Goal: Download file/media

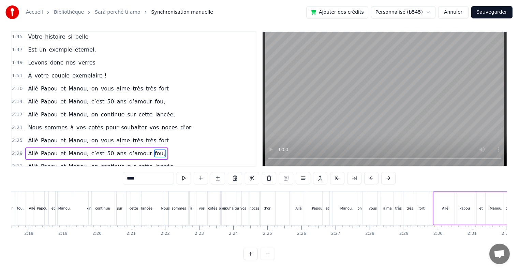
scroll to position [10, 0]
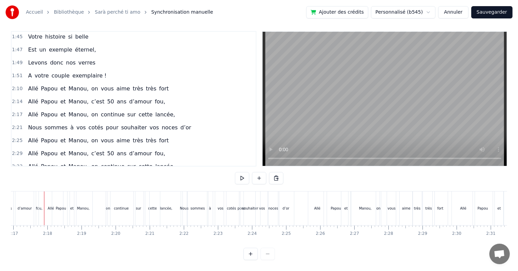
scroll to position [0, 4664]
click at [242, 172] on button at bounding box center [242, 178] width 14 height 12
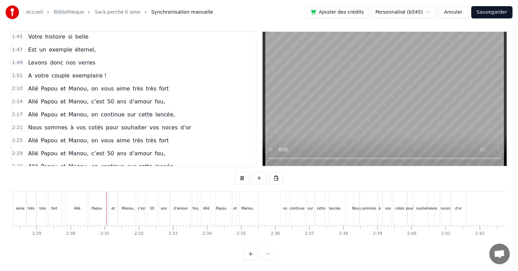
scroll to position [0, 5094]
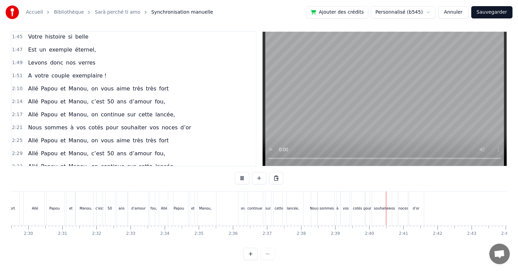
click at [242, 172] on button at bounding box center [242, 178] width 14 height 12
click at [91, 149] on span "c’est" at bounding box center [98, 153] width 14 height 8
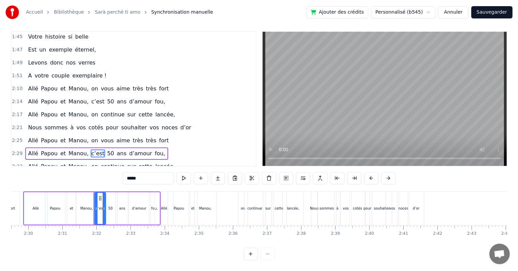
scroll to position [3, 0]
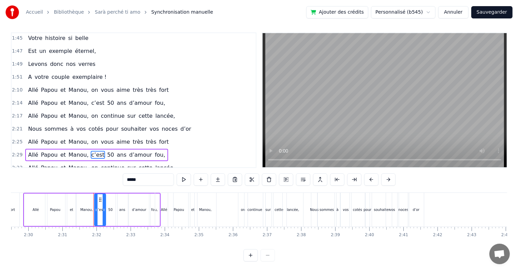
drag, startPoint x: 141, startPoint y: 178, endPoint x: 123, endPoint y: 177, distance: 17.4
click at [123, 177] on input "*****" at bounding box center [148, 179] width 51 height 12
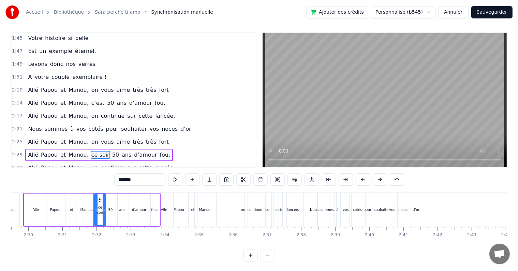
click at [111, 151] on span "50" at bounding box center [115, 155] width 8 height 8
click at [121, 151] on span "ans" at bounding box center [126, 155] width 11 height 8
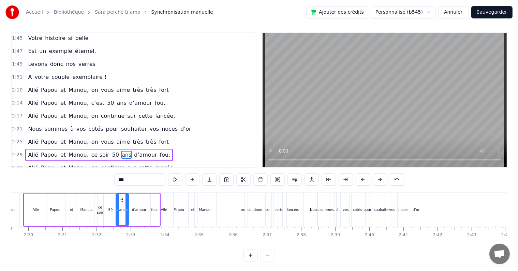
click at [132, 138] on span "très" at bounding box center [138, 142] width 12 height 8
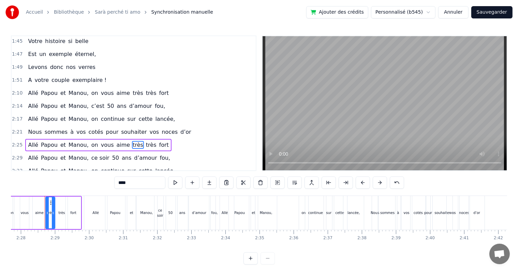
scroll to position [0, 5032]
click at [121, 154] on span "ans" at bounding box center [126, 158] width 11 height 8
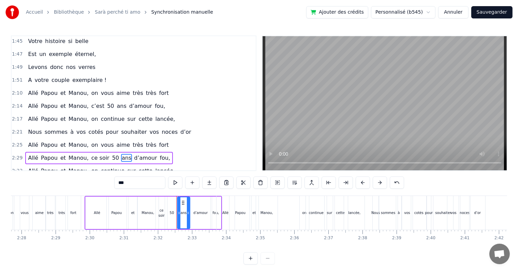
scroll to position [3, 0]
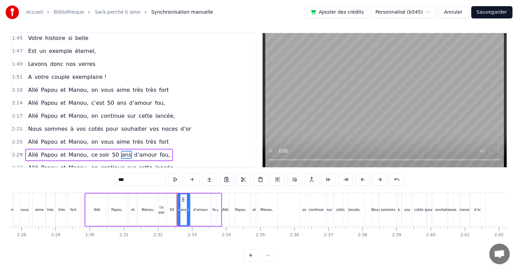
click at [121, 151] on span "ans" at bounding box center [126, 155] width 11 height 8
click at [111, 151] on span "50" at bounding box center [115, 155] width 8 height 8
click at [131, 179] on input "**" at bounding box center [139, 179] width 51 height 12
type input "*"
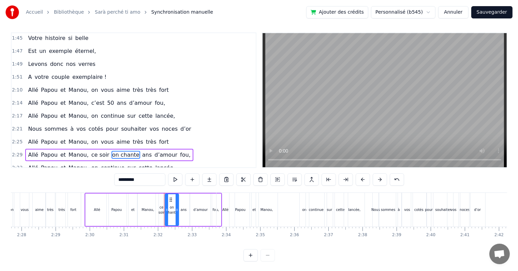
click at [141, 151] on span "ans" at bounding box center [146, 155] width 11 height 8
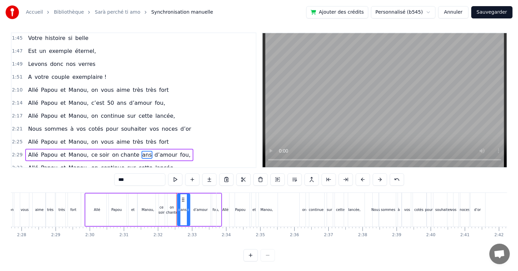
click at [121, 178] on input "***" at bounding box center [139, 179] width 51 height 12
click at [160, 151] on span "d’amour" at bounding box center [172, 155] width 24 height 8
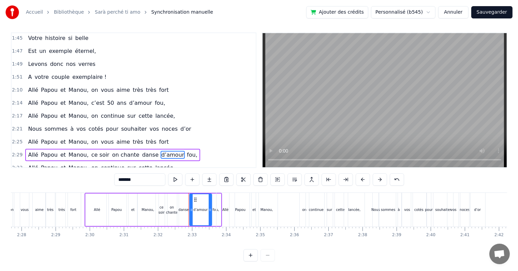
drag, startPoint x: 140, startPoint y: 179, endPoint x: 112, endPoint y: 179, distance: 27.6
click at [112, 179] on div "0:17 Cinquante ans déjà 0:20 Et toujours main dans la main 0:22 Vous vous êtes …" at bounding box center [259, 146] width 496 height 229
click at [176, 151] on span "fou," at bounding box center [182, 155] width 12 height 8
click at [137, 180] on input "****" at bounding box center [139, 179] width 51 height 12
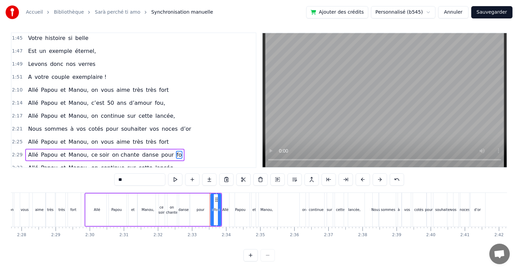
type input "*"
type input "****"
click at [11, 100] on div "Accueil Bibliothèque Sarà perché ti amo Synchronisation manuelle Ajouter des cr…" at bounding box center [259, 129] width 518 height 264
click at [14, 112] on span "2:17" at bounding box center [17, 115] width 11 height 7
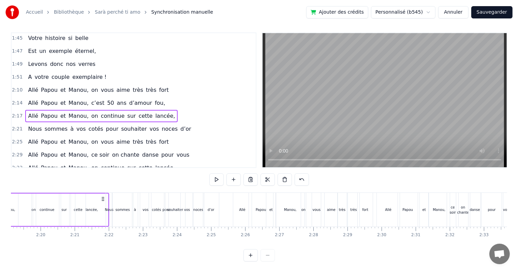
scroll to position [0, 4659]
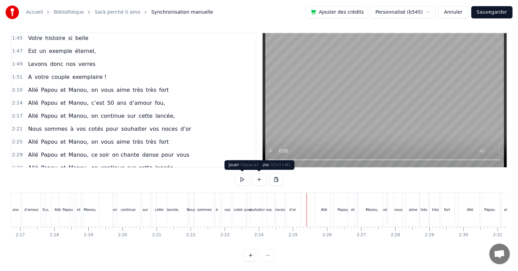
click at [243, 180] on button at bounding box center [242, 179] width 14 height 12
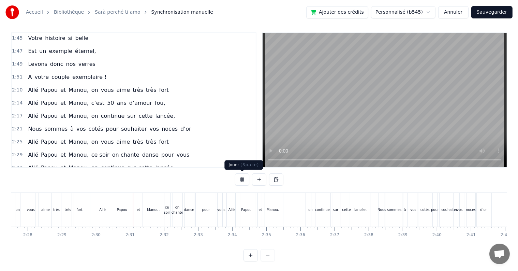
scroll to position [0, 5095]
click at [244, 179] on button at bounding box center [242, 179] width 14 height 12
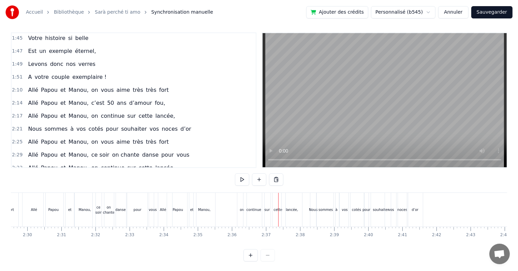
click at [164, 209] on div "Allé" at bounding box center [163, 209] width 6 height 5
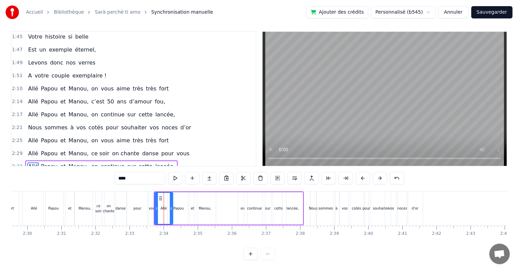
click at [35, 160] on div "Allé Papou et [PERSON_NAME], on continue sur cette lancée," at bounding box center [101, 166] width 152 height 12
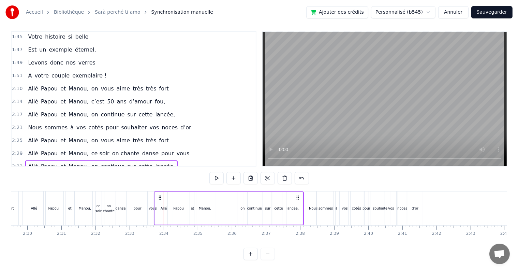
click at [31, 162] on span "Allé" at bounding box center [33, 166] width 12 height 8
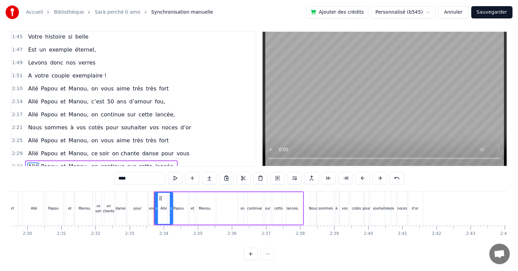
click at [130, 174] on input "****" at bounding box center [139, 178] width 51 height 12
type input "*"
click at [22, 191] on div "Allé" at bounding box center [34, 208] width 24 height 34
type input "****"
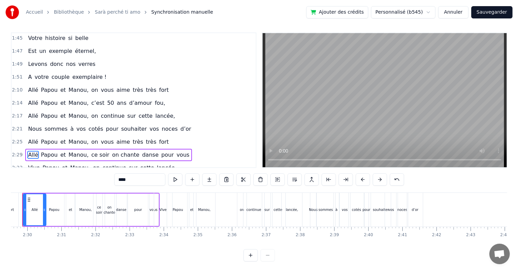
scroll to position [0, 5072]
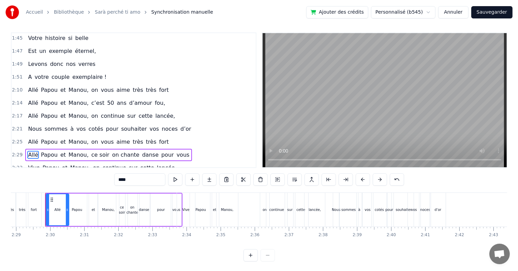
click at [20, 190] on div "0:17 Cinquante ans déjà 0:20 Et toujours main dans la main 0:22 Vous vous êtes …" at bounding box center [259, 146] width 496 height 229
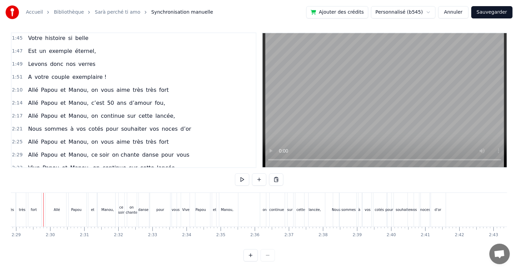
scroll to position [0, 5070]
click at [244, 181] on button at bounding box center [242, 179] width 14 height 12
click at [242, 181] on button at bounding box center [242, 179] width 14 height 12
click at [92, 164] on span "on" at bounding box center [96, 168] width 8 height 8
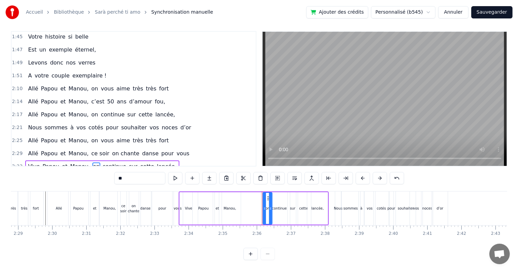
click at [136, 174] on input "**" at bounding box center [139, 178] width 51 height 12
type input "*"
click at [110, 162] on span "continue" at bounding box center [122, 166] width 25 height 8
drag, startPoint x: 141, startPoint y: 171, endPoint x: 114, endPoint y: 171, distance: 26.9
click at [114, 171] on div "0:17 Cinquante ans déjà 0:20 Et toujours main dans la main 0:22 Vous vous êtes …" at bounding box center [259, 145] width 496 height 229
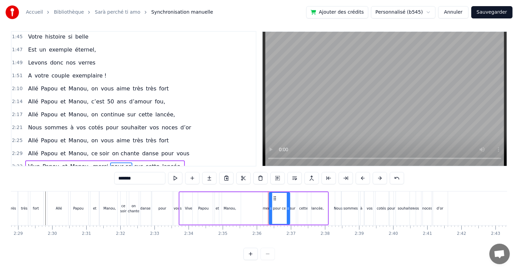
click at [134, 162] on span "sur" at bounding box center [139, 166] width 10 height 8
click at [116, 162] on span "pour ce" at bounding box center [121, 166] width 22 height 8
click at [143, 172] on input "*******" at bounding box center [139, 178] width 51 height 12
click at [125, 162] on span "sur" at bounding box center [130, 166] width 10 height 8
click at [129, 172] on input "***" at bounding box center [139, 178] width 51 height 12
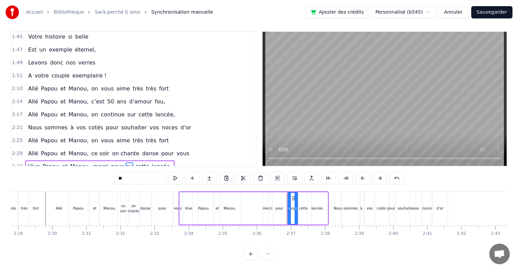
type input "*"
click at [135, 162] on span "cette" at bounding box center [142, 166] width 15 height 8
drag, startPoint x: 144, startPoint y: 169, endPoint x: 85, endPoint y: 167, distance: 59.0
click at [85, 167] on div "0:17 Cinquante ans déjà 0:20 Et toujours main dans la main 0:22 Vous vous êtes …" at bounding box center [259, 145] width 496 height 229
click at [151, 162] on span "lancée," at bounding box center [161, 166] width 21 height 8
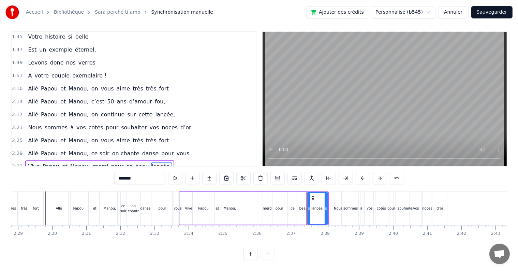
drag, startPoint x: 131, startPoint y: 170, endPoint x: 109, endPoint y: 169, distance: 22.5
click at [109, 169] on div "0:17 Cinquante ans déjà 0:20 Et toujours main dans la main 0:22 Vous vous êtes …" at bounding box center [259, 145] width 496 height 229
click at [132, 172] on input "********" at bounding box center [139, 178] width 51 height 12
type input "********"
click at [46, 184] on div "0:17 Cinquante ans déjà 0:20 Et toujours main dans la main 0:22 Vous vous êtes …" at bounding box center [259, 145] width 496 height 229
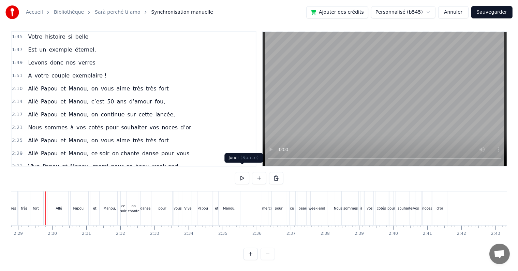
click at [244, 172] on button at bounding box center [242, 178] width 14 height 12
click at [241, 172] on button at bounding box center [242, 178] width 14 height 12
click at [240, 176] on button at bounding box center [242, 178] width 14 height 12
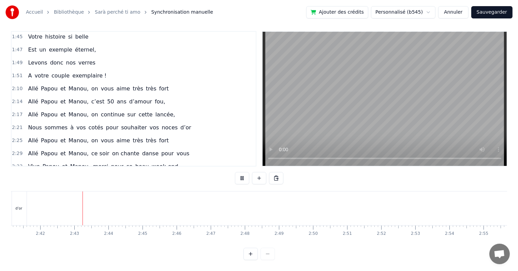
scroll to position [0, 5503]
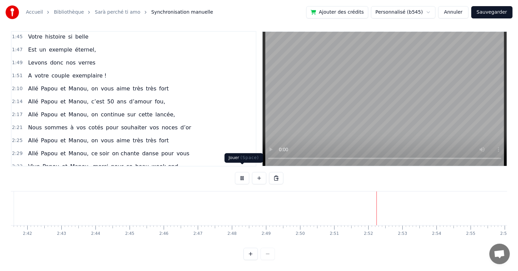
click at [245, 173] on button at bounding box center [242, 178] width 14 height 12
click at [241, 173] on button at bounding box center [242, 178] width 14 height 12
click at [242, 172] on button at bounding box center [242, 178] width 14 height 12
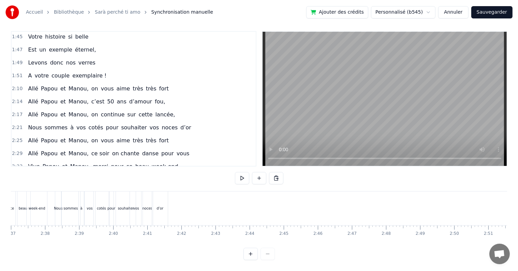
scroll to position [0, 5360]
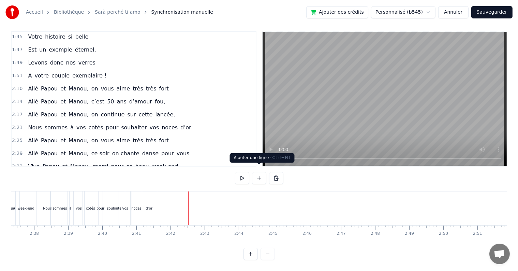
click at [259, 173] on button at bounding box center [259, 178] width 14 height 12
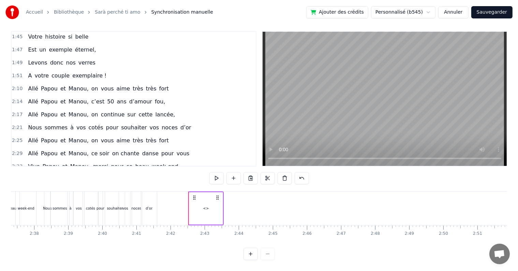
click at [207, 205] on div "<>" at bounding box center [206, 207] width 6 height 5
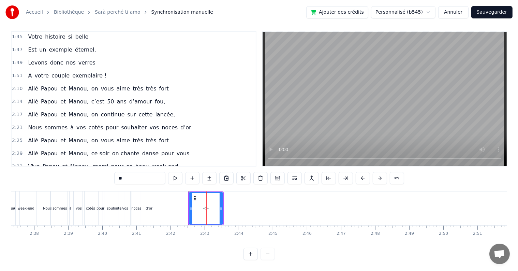
scroll to position [480, 0]
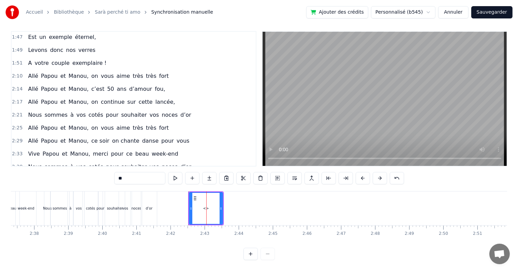
click at [207, 205] on div "<>" at bounding box center [206, 207] width 6 height 5
click at [122, 172] on input "**" at bounding box center [139, 178] width 51 height 12
click at [124, 172] on input "**" at bounding box center [139, 178] width 51 height 12
type input "*"
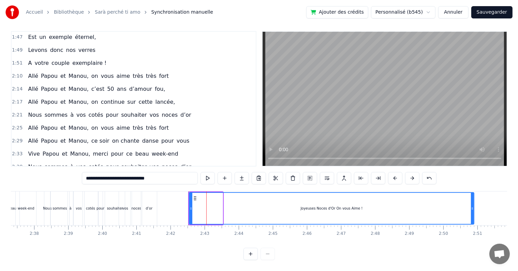
drag, startPoint x: 221, startPoint y: 202, endPoint x: 473, endPoint y: 208, distance: 251.5
click at [473, 208] on div at bounding box center [472, 208] width 3 height 31
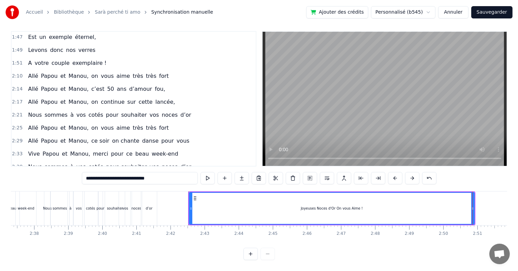
scroll to position [0, 4927]
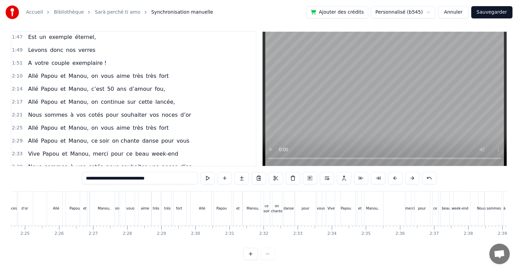
type input "**********"
click at [170, 173] on div "2:42 Joyeuses Noces d'Or On vous Aime !" at bounding box center [134, 179] width 244 height 13
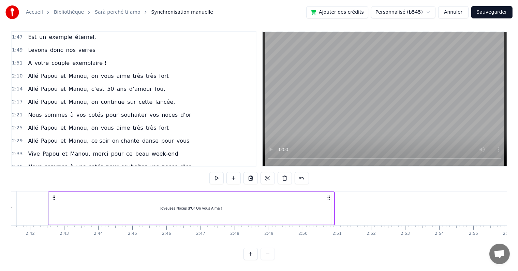
scroll to position [0, 5503]
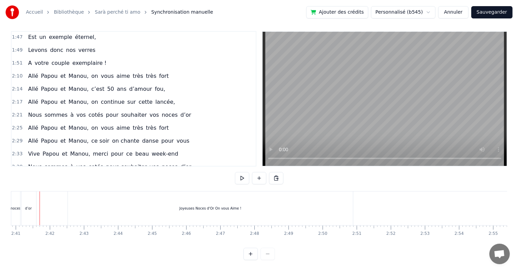
scroll to position [0, 5475]
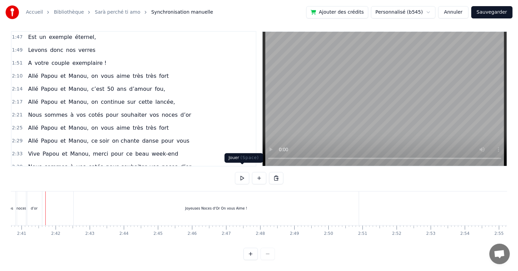
click at [239, 172] on button at bounding box center [242, 178] width 14 height 12
click at [243, 172] on button at bounding box center [242, 178] width 14 height 12
click at [262, 197] on div "Joyeuses Noces d'Or On vous Aime !" at bounding box center [216, 208] width 285 height 34
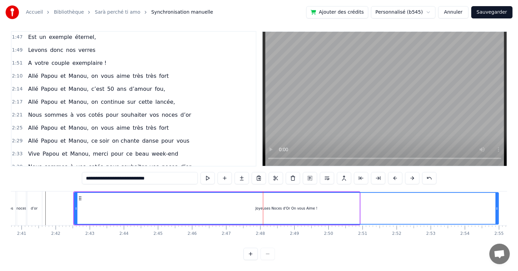
drag, startPoint x: 358, startPoint y: 201, endPoint x: 497, endPoint y: 203, distance: 139.0
click at [497, 205] on icon at bounding box center [496, 207] width 3 height 5
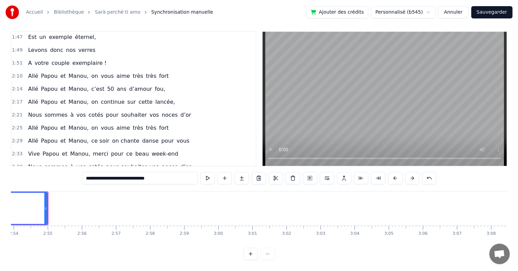
scroll to position [0, 5926]
drag, startPoint x: 45, startPoint y: 202, endPoint x: 159, endPoint y: 213, distance: 113.9
click at [159, 213] on div at bounding box center [158, 208] width 3 height 31
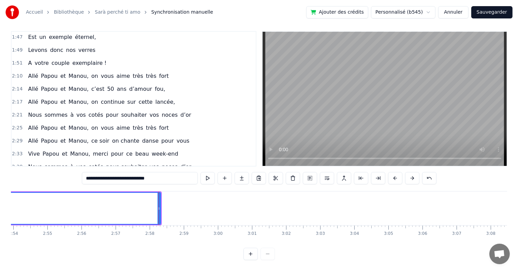
click at [162, 184] on div "0:17 Cinquante ans déjà 0:20 Et toujours main dans la main 0:22 Vous vous êtes …" at bounding box center [259, 145] width 496 height 229
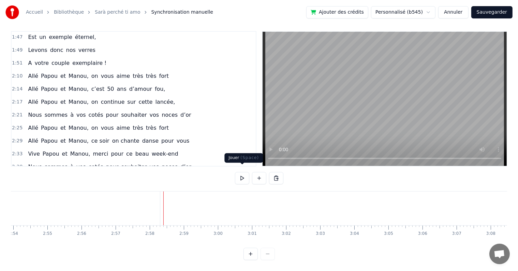
click at [241, 174] on button at bounding box center [242, 178] width 14 height 12
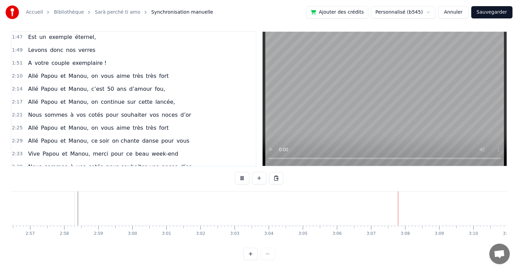
scroll to position [0, 6028]
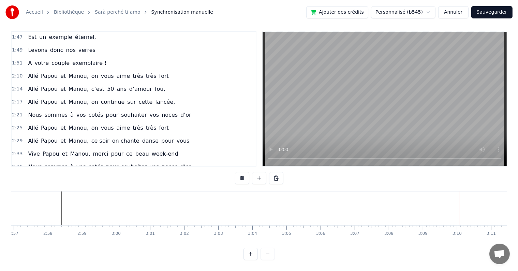
click at [243, 172] on button at bounding box center [242, 178] width 14 height 12
click at [283, 199] on div "Joyeuses Noces d'Or On vous Aime !" at bounding box center [20, 208] width 537 height 34
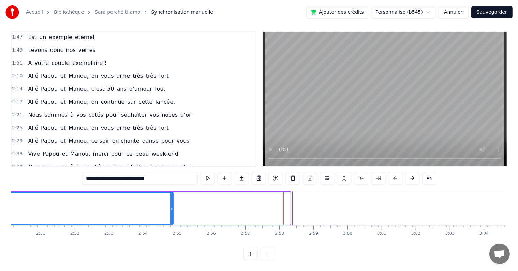
drag, startPoint x: 288, startPoint y: 203, endPoint x: 213, endPoint y: 199, distance: 75.4
click at [172, 209] on div at bounding box center [171, 208] width 3 height 31
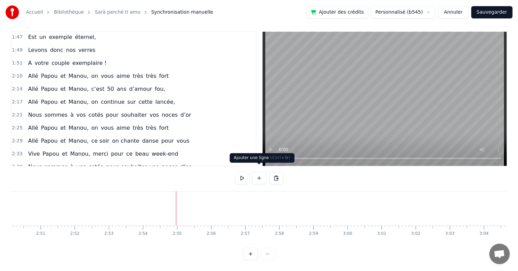
click at [259, 172] on button at bounding box center [259, 178] width 14 height 12
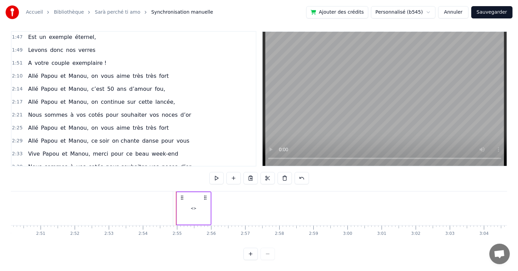
click at [191, 199] on div "<>" at bounding box center [193, 208] width 33 height 32
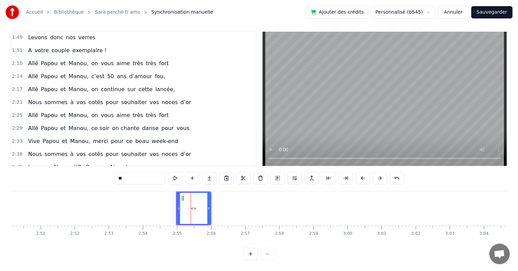
drag, startPoint x: 127, startPoint y: 173, endPoint x: 116, endPoint y: 169, distance: 11.9
click at [116, 172] on input "**" at bounding box center [139, 178] width 51 height 12
drag, startPoint x: 209, startPoint y: 204, endPoint x: 221, endPoint y: 204, distance: 12.3
click at [221, 204] on div at bounding box center [220, 208] width 3 height 31
type input "**********"
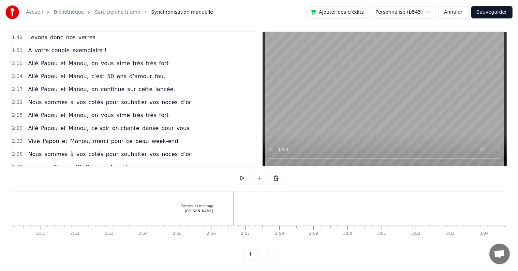
click at [222, 191] on div "Paroles et montage : [PERSON_NAME]" at bounding box center [200, 208] width 48 height 34
click at [259, 173] on button at bounding box center [259, 178] width 14 height 12
click at [236, 200] on div "<>" at bounding box center [241, 208] width 33 height 32
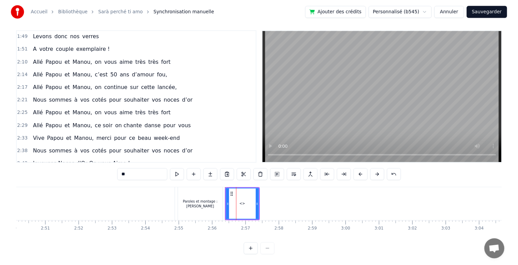
scroll to position [505, 0]
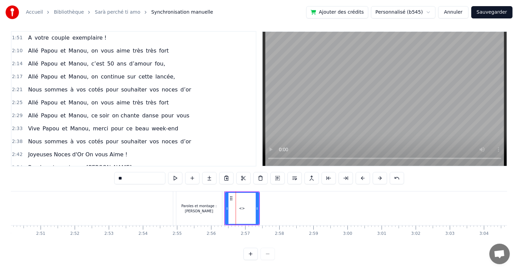
drag, startPoint x: 130, startPoint y: 173, endPoint x: 130, endPoint y: 162, distance: 10.9
click at [120, 172] on input "**" at bounding box center [139, 178] width 51 height 12
type input "**********"
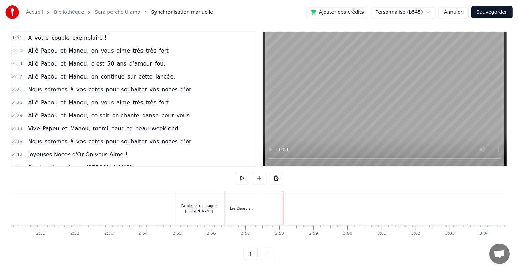
click at [257, 191] on div "Les Choeurs :" at bounding box center [241, 208] width 33 height 34
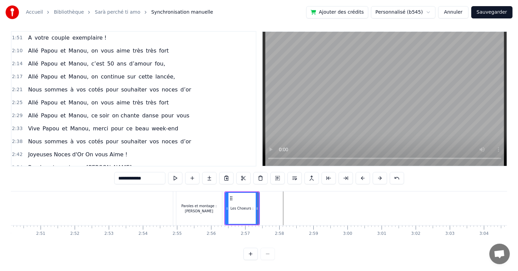
click at [152, 172] on input "**********" at bounding box center [139, 178] width 51 height 12
click at [145, 173] on input "**********" at bounding box center [139, 178] width 109 height 12
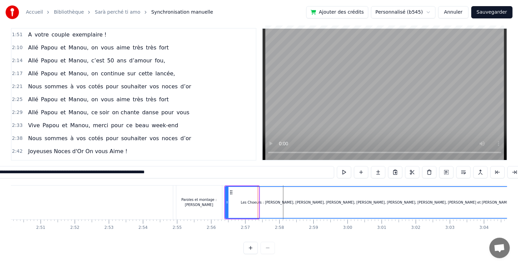
drag, startPoint x: 256, startPoint y: 200, endPoint x: 523, endPoint y: 197, distance: 266.8
click at [517, 197] on html "Accueil Bibliothèque Sarà perché ti amo Synchronisation manuelle Ajouter des cr…" at bounding box center [259, 129] width 518 height 272
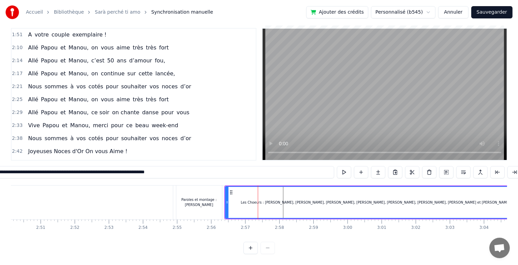
scroll to position [0, 6028]
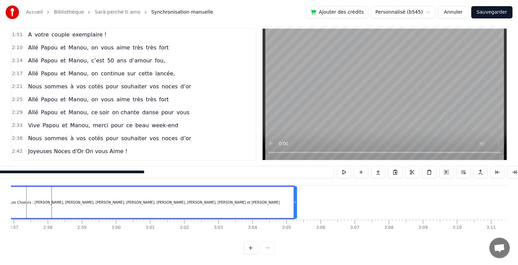
click at [294, 202] on icon at bounding box center [294, 201] width 3 height 5
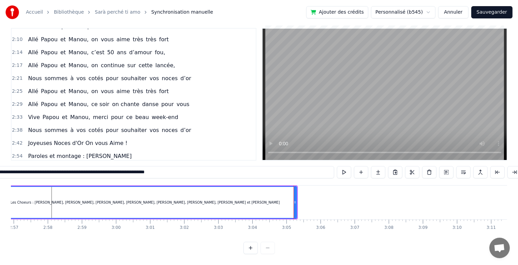
type input "**********"
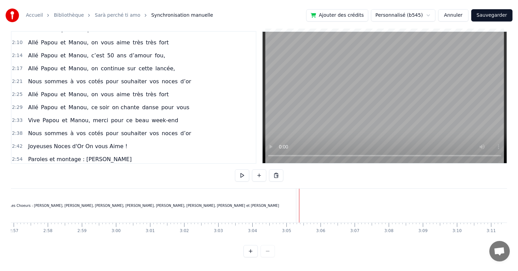
scroll to position [10, 0]
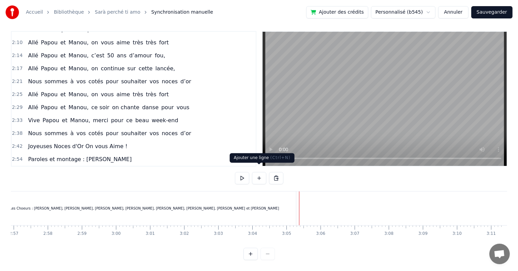
click at [257, 173] on button at bounding box center [259, 178] width 14 height 12
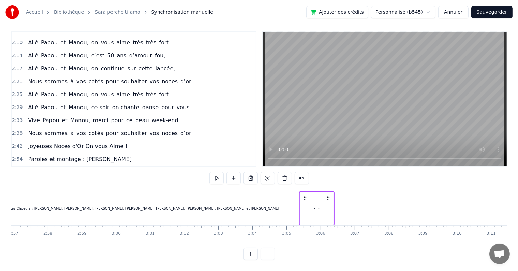
click at [314, 205] on div "<>" at bounding box center [316, 207] width 6 height 5
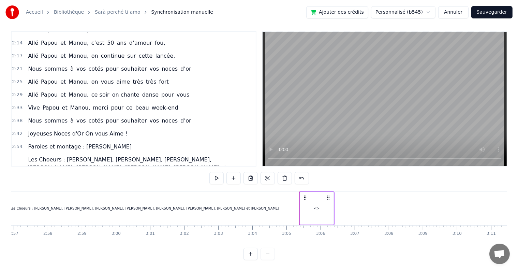
click at [315, 205] on div "<>" at bounding box center [316, 207] width 6 height 5
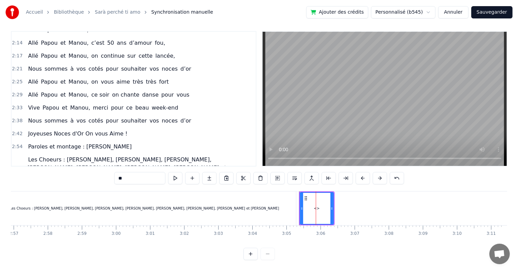
drag, startPoint x: 132, startPoint y: 171, endPoint x: 117, endPoint y: 173, distance: 15.4
click at [117, 173] on input "**" at bounding box center [139, 178] width 51 height 12
type input "*******"
click at [317, 205] on div "Merci !" at bounding box center [316, 208] width 33 height 31
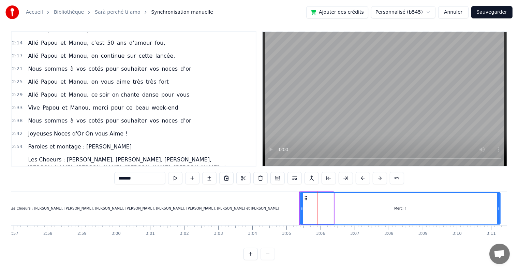
drag, startPoint x: 332, startPoint y: 202, endPoint x: 499, endPoint y: 194, distance: 166.8
click at [499, 194] on div at bounding box center [498, 208] width 3 height 31
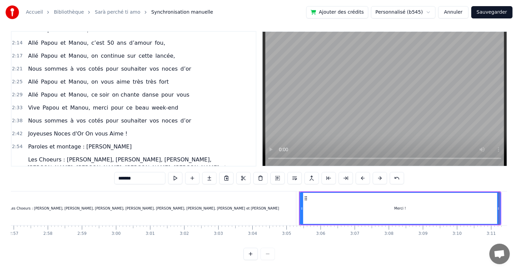
click at [469, 236] on div "Cinquante ans déjà Et toujours main dans la main Vous vous êtes dit Oui Et c’es…" at bounding box center [259, 216] width 496 height 51
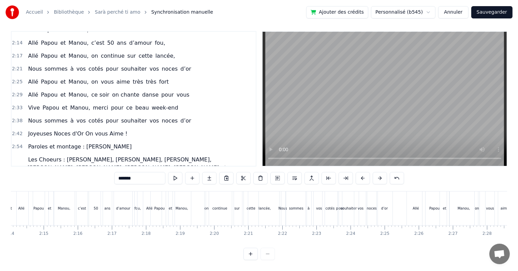
scroll to position [0, 3539]
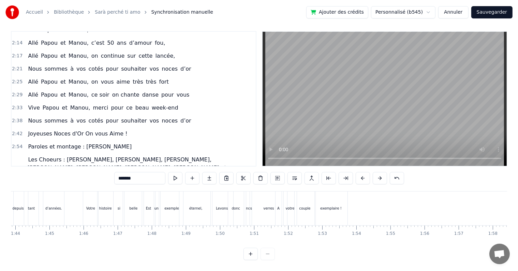
click at [243, 172] on button at bounding box center [242, 178] width 14 height 12
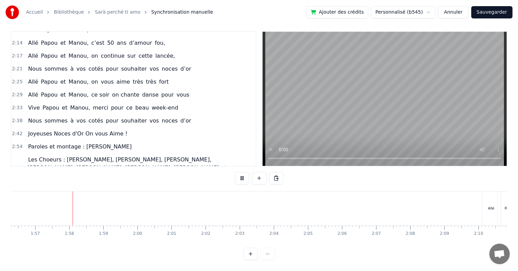
scroll to position [0, 3970]
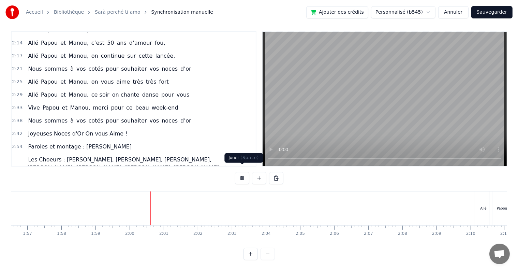
click at [242, 173] on button at bounding box center [242, 178] width 14 height 12
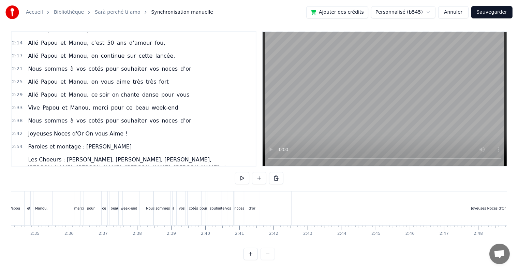
click at [256, 191] on div "d’or" at bounding box center [252, 208] width 16 height 34
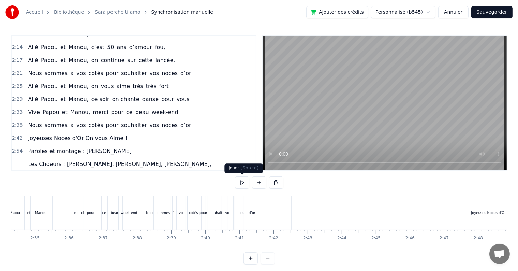
click at [246, 182] on button at bounding box center [242, 182] width 14 height 12
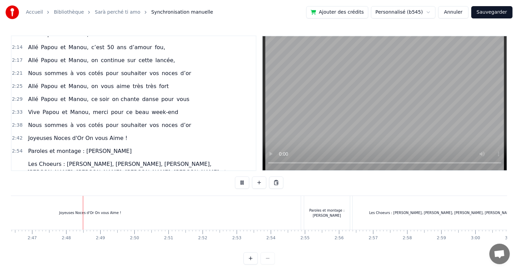
scroll to position [0, 5687]
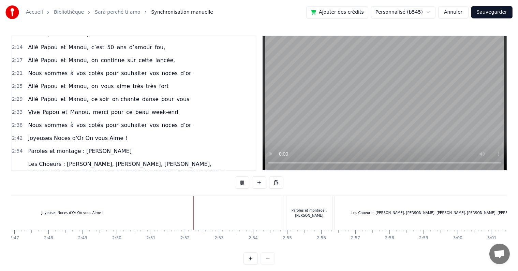
click at [263, 204] on div "Joyeuses Noces d'Or On vous Aime !" at bounding box center [72, 213] width 421 height 34
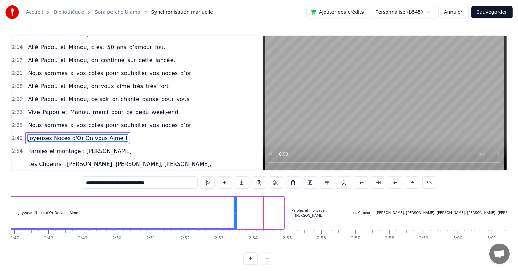
drag, startPoint x: 281, startPoint y: 213, endPoint x: 234, endPoint y: 215, distance: 47.1
click at [234, 215] on div at bounding box center [234, 212] width 3 height 31
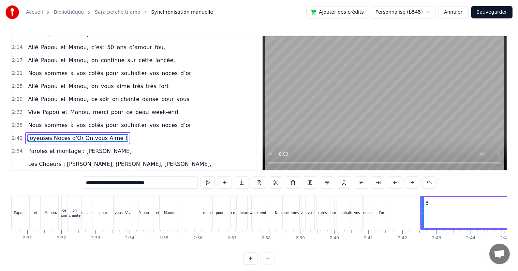
scroll to position [0, 5133]
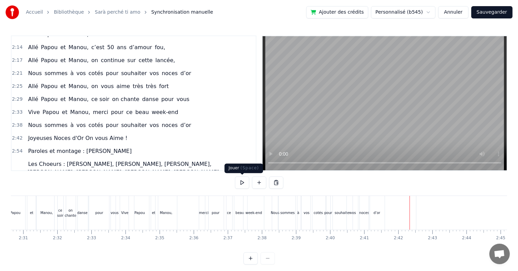
click at [244, 183] on button at bounding box center [242, 182] width 14 height 12
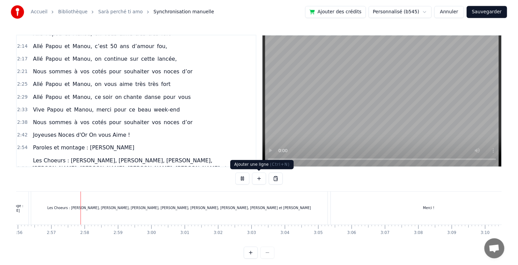
scroll to position [0, 5999]
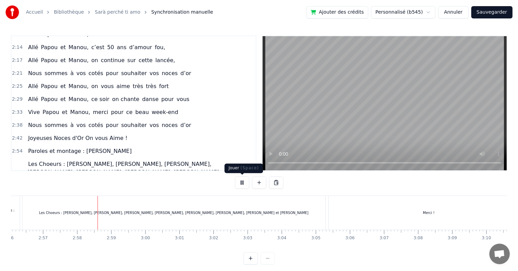
click at [244, 180] on button at bounding box center [242, 182] width 14 height 12
click at [63, 200] on div "Les Choeurs : [PERSON_NAME], [PERSON_NAME], [PERSON_NAME], [PERSON_NAME], [PERS…" at bounding box center [173, 213] width 303 height 34
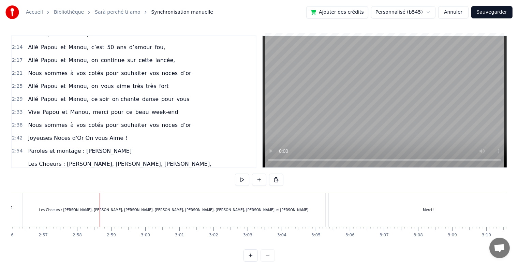
scroll to position [15, 0]
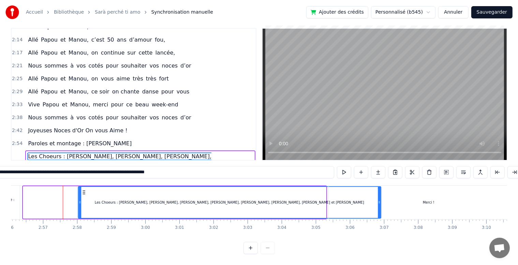
drag, startPoint x: 27, startPoint y: 187, endPoint x: 82, endPoint y: 193, distance: 55.2
click at [82, 193] on div "Les Choeurs : [PERSON_NAME], [PERSON_NAME], [PERSON_NAME], [PERSON_NAME], [PERS…" at bounding box center [229, 202] width 302 height 31
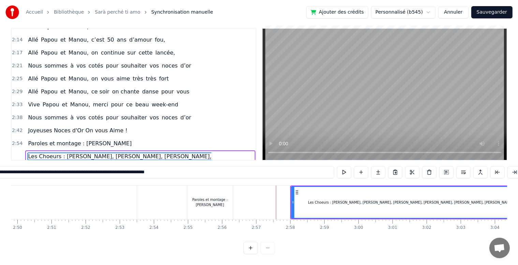
click at [216, 191] on div "Paroles et montage : [PERSON_NAME]" at bounding box center [210, 202] width 46 height 34
type input "**********"
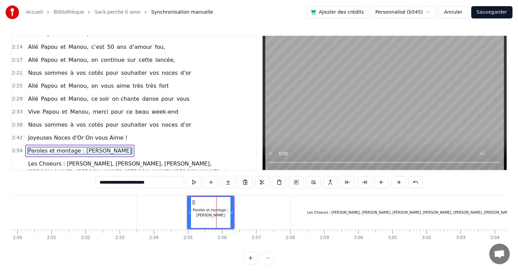
scroll to position [0, 0]
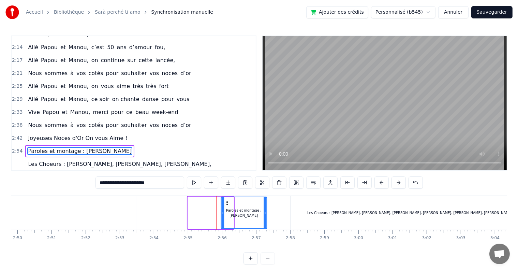
drag, startPoint x: 194, startPoint y: 200, endPoint x: 227, endPoint y: 204, distance: 33.3
click at [227, 204] on div "Paroles et montage : [PERSON_NAME]" at bounding box center [243, 212] width 45 height 31
drag, startPoint x: 222, startPoint y: 213, endPoint x: 227, endPoint y: 214, distance: 4.9
click at [227, 214] on icon at bounding box center [227, 212] width 3 height 5
click at [72, 195] on div "0:17 Cinquante ans déjà 0:20 Et toujours main dans la main 0:22 Vous vous êtes …" at bounding box center [259, 149] width 496 height 229
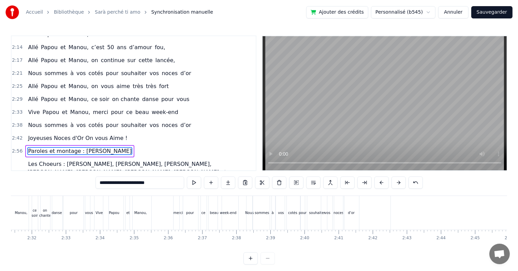
scroll to position [0, 5144]
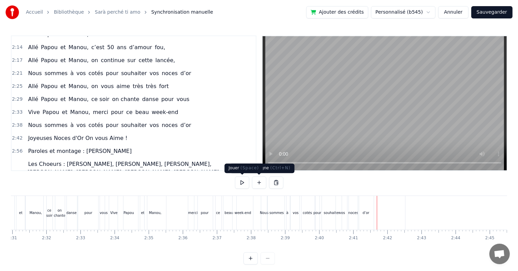
click at [240, 183] on button at bounding box center [242, 182] width 14 height 12
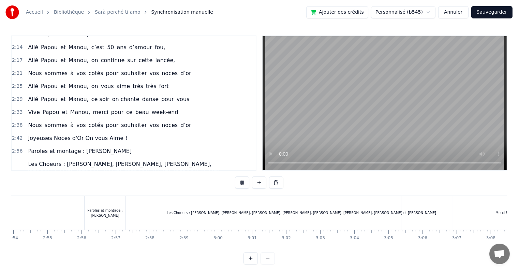
scroll to position [0, 6004]
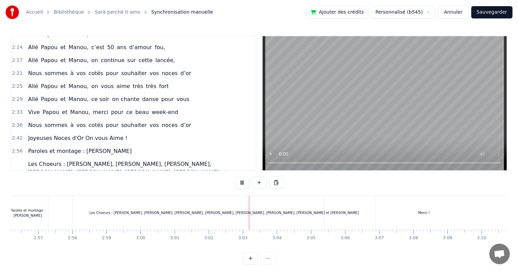
click at [334, 206] on div "Merci !" at bounding box center [424, 213] width 200 height 34
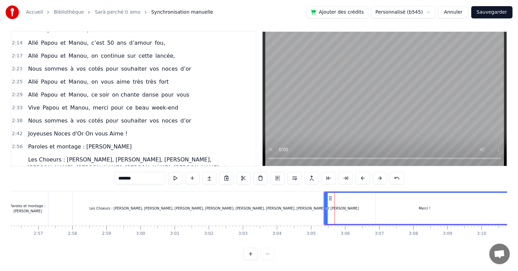
scroll to position [10, 0]
drag, startPoint x: 325, startPoint y: 202, endPoint x: 420, endPoint y: 203, distance: 95.1
click at [420, 205] on icon at bounding box center [421, 207] width 3 height 5
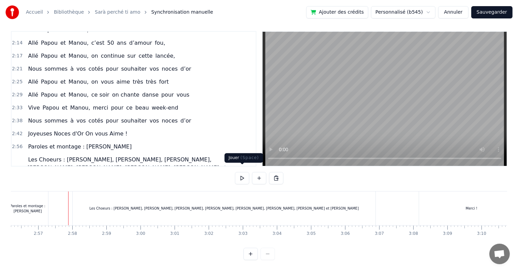
click at [244, 172] on button at bounding box center [242, 178] width 14 height 12
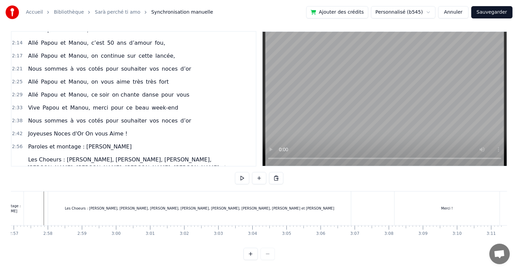
scroll to position [0, 6029]
click at [264, 205] on div "Les Choeurs : [PERSON_NAME], [PERSON_NAME], [PERSON_NAME], [PERSON_NAME], [PERS…" at bounding box center [198, 207] width 269 height 5
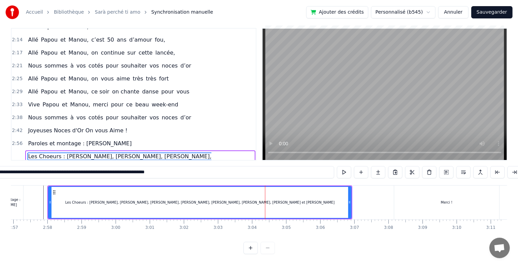
scroll to position [0, 6028]
drag, startPoint x: 350, startPoint y: 198, endPoint x: 318, endPoint y: 195, distance: 32.1
click at [318, 199] on icon at bounding box center [317, 201] width 3 height 5
click at [454, 187] on div "Merci !" at bounding box center [446, 202] width 105 height 34
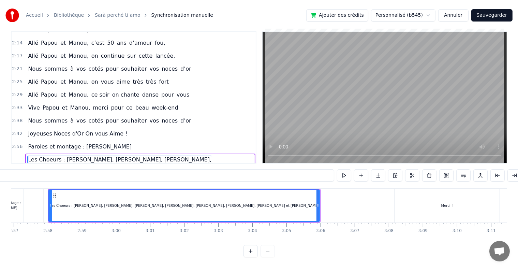
scroll to position [10, 0]
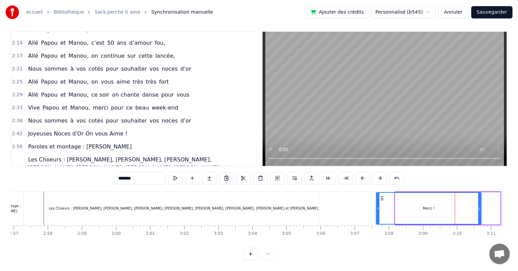
drag, startPoint x: 400, startPoint y: 190, endPoint x: 381, endPoint y: 194, distance: 19.0
click at [381, 195] on icon at bounding box center [381, 197] width 5 height 5
click at [120, 204] on div "Les Choeurs : [PERSON_NAME], [PERSON_NAME], [PERSON_NAME], [PERSON_NAME], [PERS…" at bounding box center [183, 208] width 271 height 34
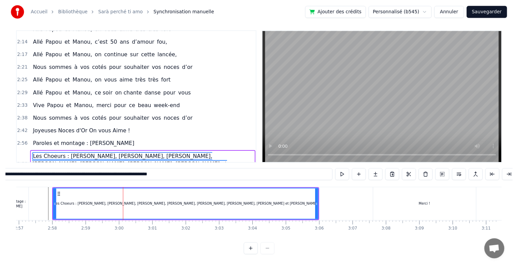
scroll to position [15, 0]
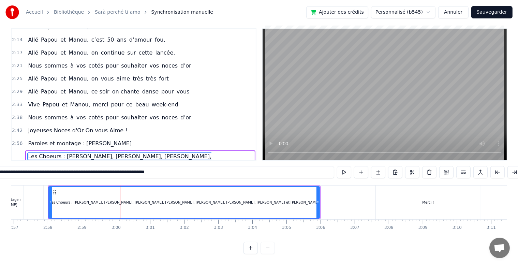
click at [129, 152] on span "Les Choeurs : [PERSON_NAME], [PERSON_NAME], [PERSON_NAME], [PERSON_NAME], [PERS…" at bounding box center [126, 164] width 199 height 24
click at [43, 168] on input "**********" at bounding box center [139, 172] width 388 height 12
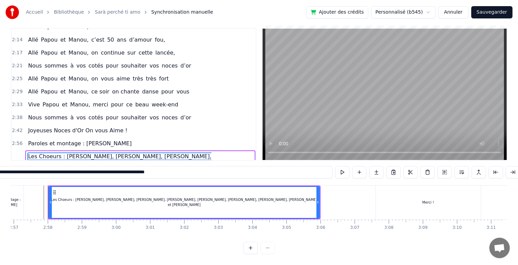
click at [43, 168] on input "**********" at bounding box center [139, 172] width 385 height 12
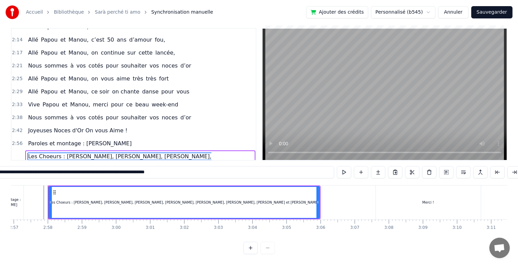
click at [161, 166] on input "**********" at bounding box center [139, 172] width 388 height 12
type input "**********"
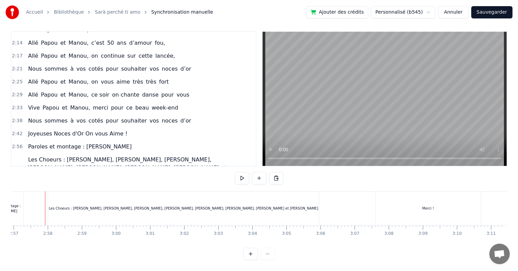
scroll to position [0, 6028]
click at [245, 172] on button at bounding box center [242, 178] width 14 height 12
click at [488, 13] on button "Sauvegarder" at bounding box center [491, 12] width 41 height 12
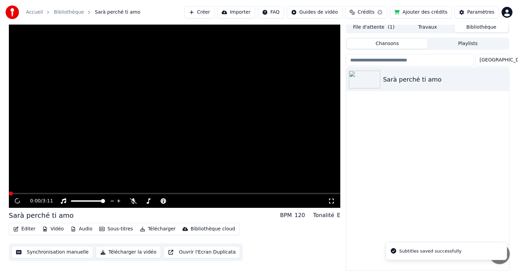
scroll to position [3, 0]
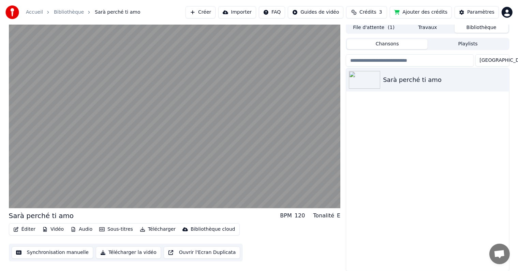
click at [368, 171] on div "Sarà perché ti amo" at bounding box center [427, 169] width 163 height 202
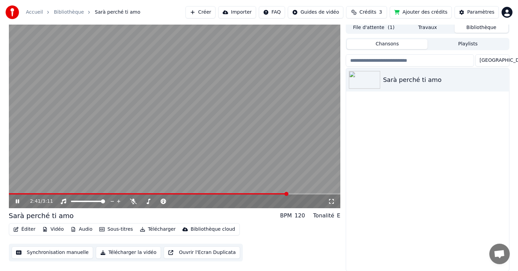
click at [18, 201] on icon at bounding box center [17, 201] width 3 height 4
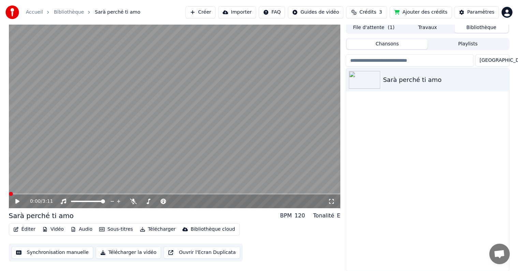
click at [9, 191] on span at bounding box center [11, 193] width 4 height 4
click at [384, 122] on div "Sarà perché ti amo" at bounding box center [427, 169] width 163 height 202
click at [17, 202] on icon at bounding box center [17, 201] width 4 height 5
click at [17, 201] on icon at bounding box center [17, 201] width 3 height 4
click at [43, 252] on button "Synchronisation manuelle" at bounding box center [53, 252] width 82 height 12
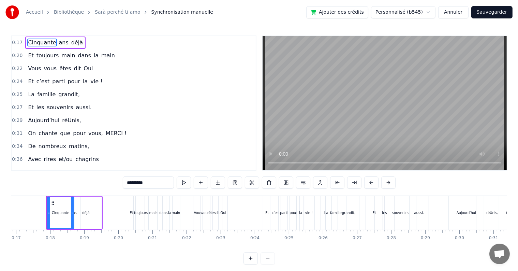
scroll to position [0, 575]
click at [88, 131] on span "vous," at bounding box center [96, 133] width 16 height 8
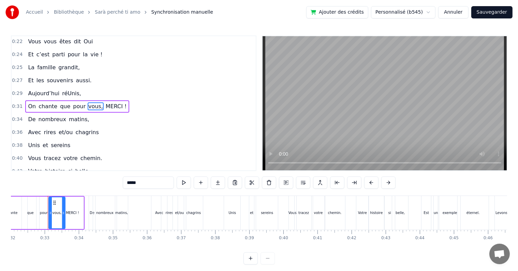
scroll to position [0, 1093]
click at [60, 104] on span "que" at bounding box center [65, 106] width 12 height 8
type input "***"
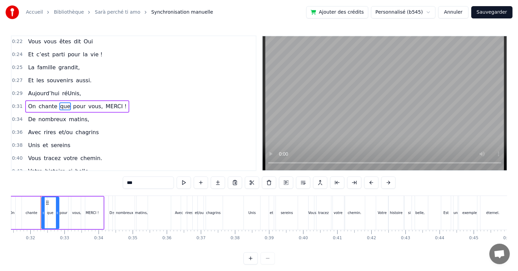
scroll to position [0, 1066]
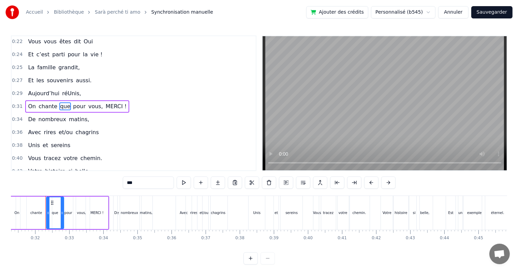
drag, startPoint x: 141, startPoint y: 184, endPoint x: 124, endPoint y: 181, distance: 17.3
click at [124, 181] on input "***" at bounding box center [148, 182] width 51 height 12
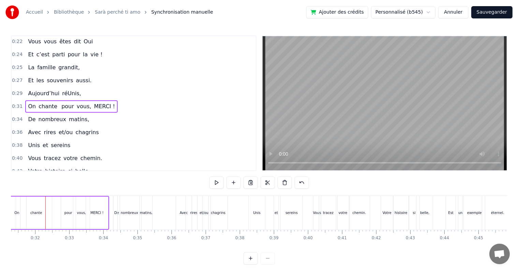
click at [59, 210] on div at bounding box center [55, 212] width 18 height 32
click at [53, 208] on div at bounding box center [55, 212] width 18 height 32
click at [51, 207] on div "chante" at bounding box center [35, 212] width 31 height 32
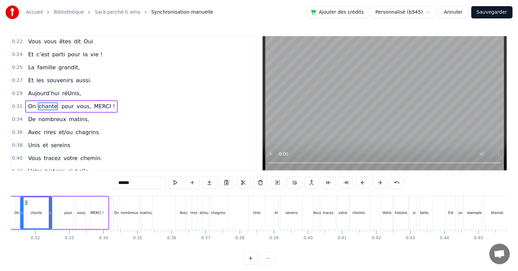
click at [56, 206] on div at bounding box center [55, 212] width 18 height 32
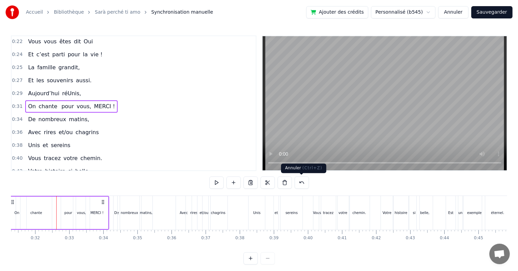
click at [300, 183] on button at bounding box center [301, 182] width 14 height 12
click at [295, 182] on button at bounding box center [293, 182] width 14 height 12
click at [59, 102] on span "que" at bounding box center [65, 106] width 12 height 8
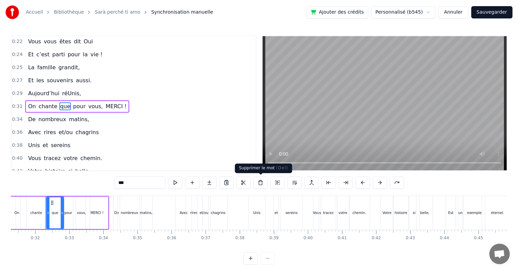
click at [260, 183] on button at bounding box center [260, 182] width 14 height 12
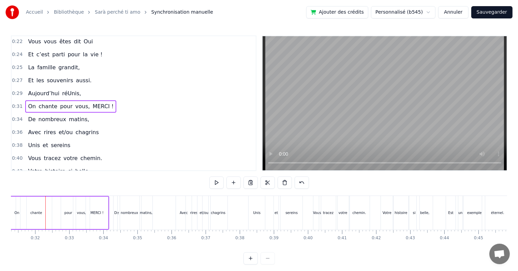
click at [71, 211] on div "pour" at bounding box center [68, 212] width 8 height 5
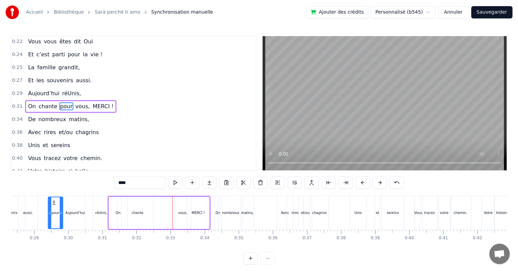
scroll to position [0, 957]
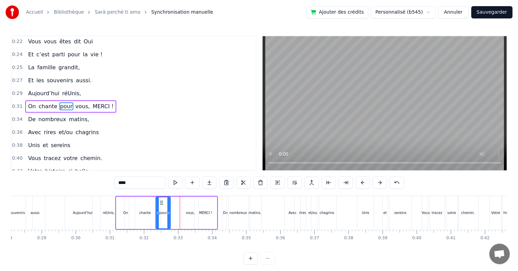
drag, startPoint x: 65, startPoint y: 202, endPoint x: 160, endPoint y: 205, distance: 94.8
click at [160, 205] on div "pour" at bounding box center [163, 212] width 14 height 31
click at [177, 208] on div "On chante pour vous, MERCI !" at bounding box center [166, 213] width 103 height 34
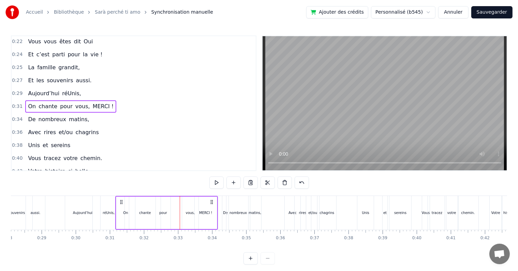
click at [75, 105] on span "vous," at bounding box center [83, 106] width 16 height 8
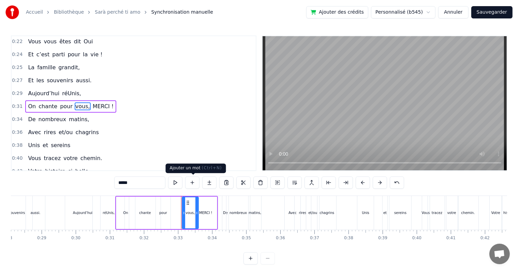
click at [194, 183] on button at bounding box center [192, 182] width 14 height 12
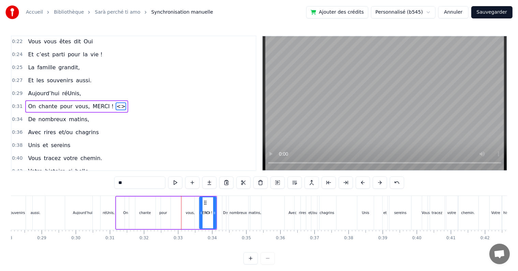
click at [185, 200] on div "vous," at bounding box center [190, 212] width 17 height 32
type input "*****"
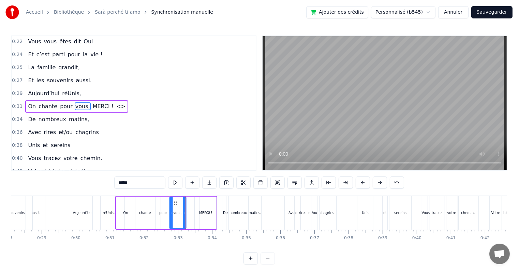
drag, startPoint x: 187, startPoint y: 202, endPoint x: 174, endPoint y: 202, distance: 12.3
click at [174, 202] on icon at bounding box center [175, 202] width 5 height 5
click at [190, 210] on div "On chante pour vous, MERCI ! <>" at bounding box center [166, 213] width 102 height 34
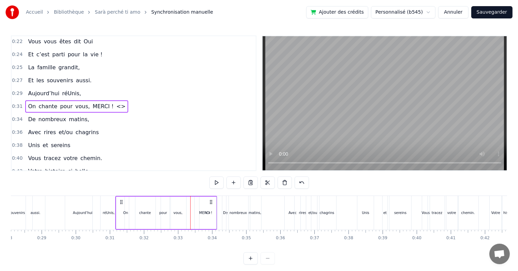
click at [206, 210] on div "<>" at bounding box center [208, 212] width 6 height 5
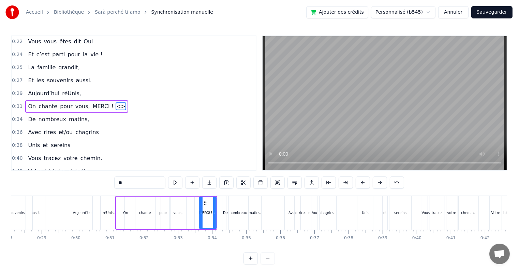
click at [116, 103] on span "<>" at bounding box center [121, 106] width 11 height 8
drag, startPoint x: 131, startPoint y: 183, endPoint x: 115, endPoint y: 183, distance: 16.0
click at [115, 183] on input "**" at bounding box center [139, 182] width 51 height 12
type input "****"
drag, startPoint x: 204, startPoint y: 202, endPoint x: 188, endPoint y: 206, distance: 16.8
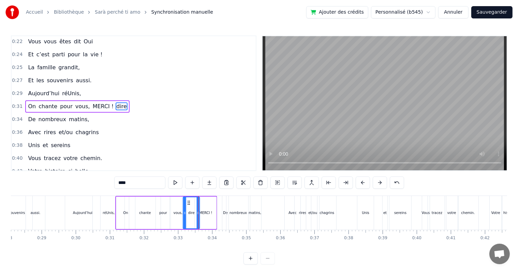
click at [188, 206] on div "dire" at bounding box center [191, 212] width 16 height 31
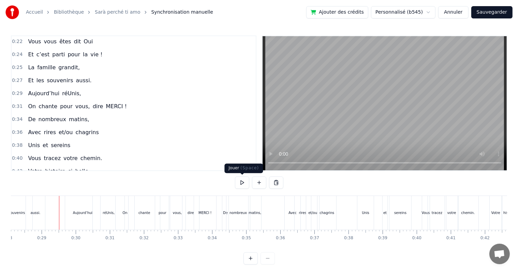
click at [244, 183] on button at bounding box center [242, 182] width 14 height 12
click at [243, 183] on button at bounding box center [242, 182] width 14 height 12
click at [212, 221] on div "MERCI !" at bounding box center [205, 213] width 22 height 34
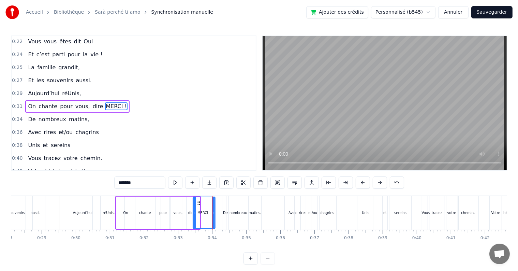
click at [198, 202] on icon at bounding box center [198, 202] width 5 height 5
click at [190, 206] on div "dire" at bounding box center [191, 212] width 17 height 32
type input "****"
click at [185, 200] on icon at bounding box center [186, 202] width 5 height 5
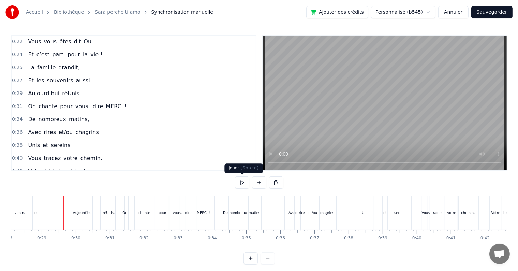
click at [243, 180] on button at bounding box center [242, 182] width 14 height 12
click at [489, 15] on button "Sauvegarder" at bounding box center [491, 12] width 41 height 12
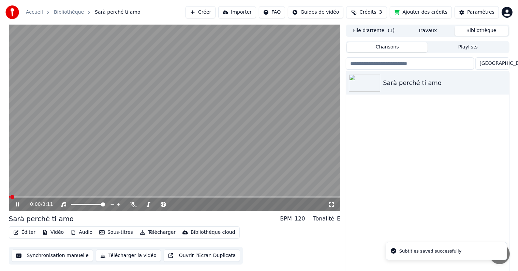
click at [24, 196] on video at bounding box center [175, 118] width 332 height 186
click at [28, 195] on video at bounding box center [175, 118] width 332 height 186
click at [31, 196] on video at bounding box center [175, 118] width 332 height 186
click at [33, 197] on span at bounding box center [175, 196] width 332 height 1
click at [17, 205] on icon at bounding box center [17, 204] width 4 height 5
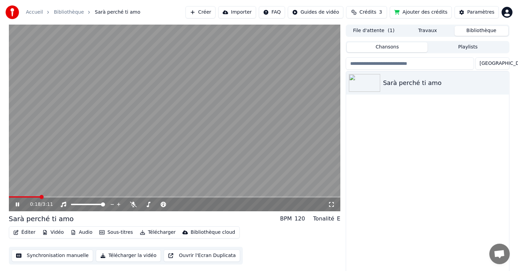
click at [41, 196] on span at bounding box center [175, 196] width 332 height 1
click at [48, 196] on span at bounding box center [175, 196] width 332 height 1
click at [50, 97] on video at bounding box center [175, 118] width 332 height 186
click at [49, 96] on video at bounding box center [175, 118] width 332 height 186
click at [216, 199] on span at bounding box center [216, 197] width 4 height 4
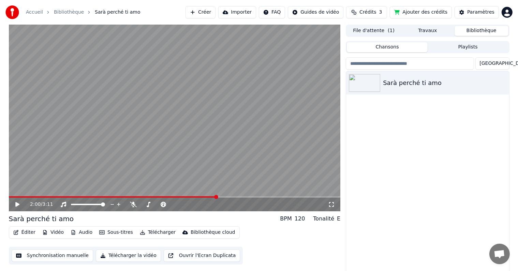
click at [18, 206] on icon at bounding box center [22, 203] width 16 height 5
click at [189, 199] on span at bounding box center [190, 197] width 4 height 4
drag, startPoint x: 17, startPoint y: 204, endPoint x: 39, endPoint y: 196, distance: 23.9
click at [17, 204] on icon at bounding box center [22, 203] width 16 height 5
click at [291, 196] on span at bounding box center [289, 197] width 4 height 4
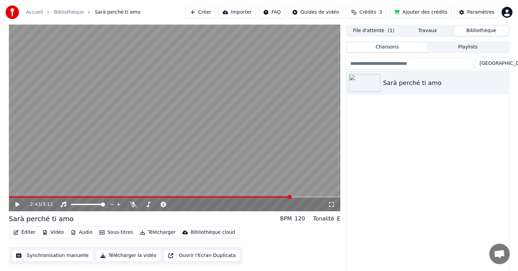
click at [274, 196] on video at bounding box center [175, 118] width 332 height 186
click at [272, 199] on span at bounding box center [272, 197] width 4 height 4
click at [15, 203] on icon at bounding box center [22, 203] width 16 height 5
click at [37, 257] on button "Synchronisation manuelle" at bounding box center [53, 255] width 82 height 12
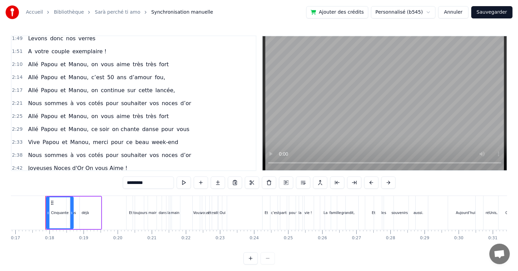
scroll to position [526, 0]
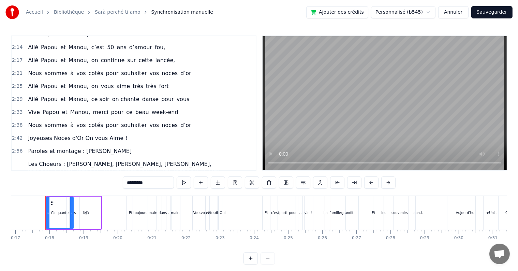
click at [17, 109] on span "2:33" at bounding box center [17, 112] width 11 height 7
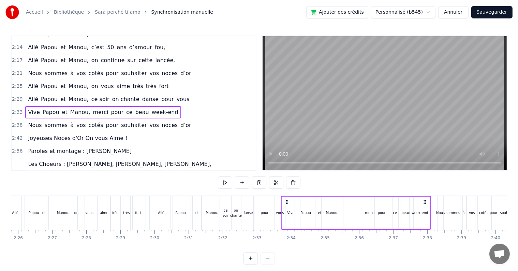
scroll to position [0, 4934]
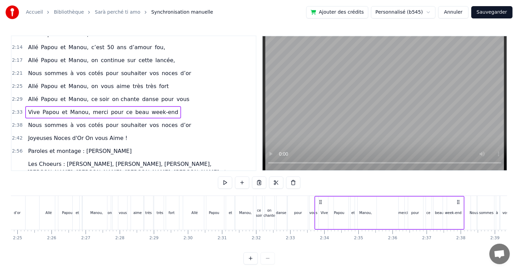
click at [182, 195] on div "0:17 Cinquante ans déjà 0:20 Et toujours main dans la main 0:22 Vous vous êtes …" at bounding box center [259, 149] width 496 height 229
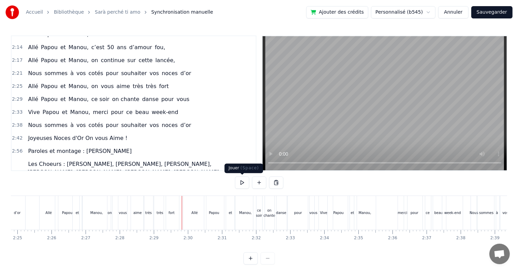
click at [243, 183] on button at bounding box center [242, 182] width 14 height 12
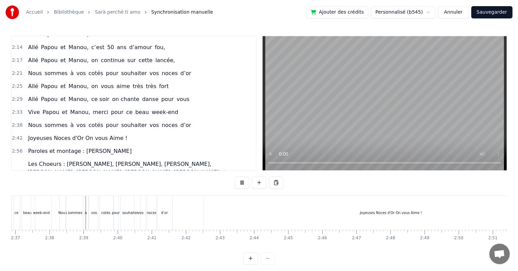
scroll to position [0, 5362]
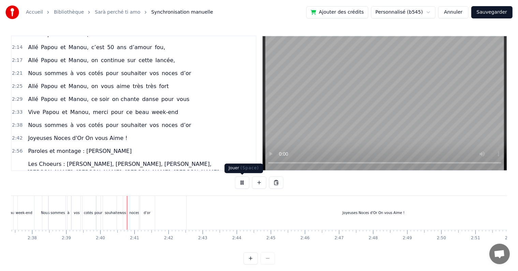
click at [241, 183] on button at bounding box center [242, 182] width 14 height 12
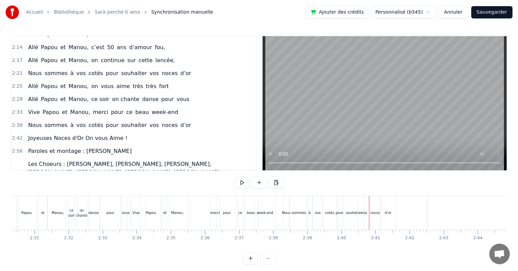
scroll to position [0, 5099]
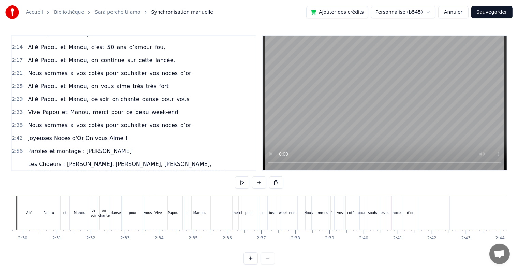
click at [209, 195] on div "0:17 Cinquante ans déjà 0:20 Et toujours main dans la main 0:22 Vous vous êtes …" at bounding box center [259, 149] width 496 height 229
click at [205, 195] on div "0:17 Cinquante ans déjà 0:20 Et toujours main dans la main 0:22 Vous vous êtes …" at bounding box center [259, 149] width 496 height 229
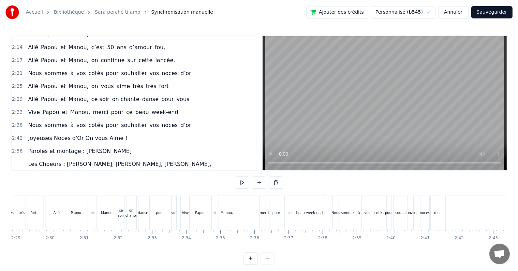
click at [18, 148] on span "2:56" at bounding box center [17, 151] width 11 height 7
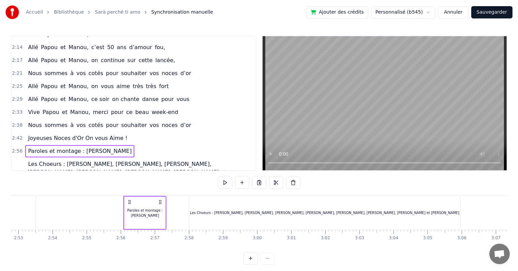
scroll to position [0, 5965]
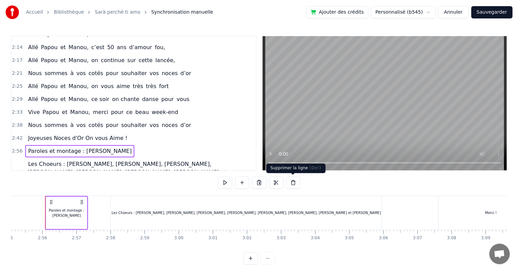
drag, startPoint x: 291, startPoint y: 184, endPoint x: 287, endPoint y: 187, distance: 5.0
click at [292, 185] on button at bounding box center [293, 182] width 14 height 12
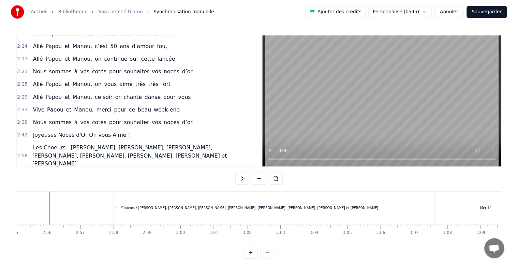
scroll to position [513, 0]
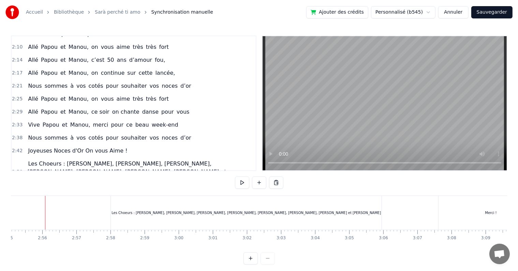
click at [41, 159] on span "Les Choeurs : [PERSON_NAME], [PERSON_NAME], [PERSON_NAME], [PERSON_NAME], [PERS…" at bounding box center [126, 171] width 199 height 24
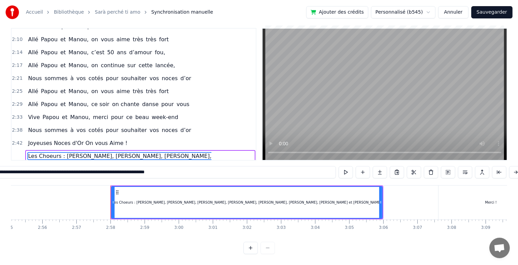
scroll to position [15, 0]
click at [54, 152] on span "Les Choeurs : [PERSON_NAME], [PERSON_NAME], [PERSON_NAME], [PERSON_NAME], [PERS…" at bounding box center [126, 164] width 199 height 24
click at [56, 152] on span "Les Choeurs : [PERSON_NAME], [PERSON_NAME], [PERSON_NAME], [PERSON_NAME], [PERS…" at bounding box center [126, 164] width 199 height 24
drag, startPoint x: 12, startPoint y: 170, endPoint x: 20, endPoint y: 167, distance: 8.5
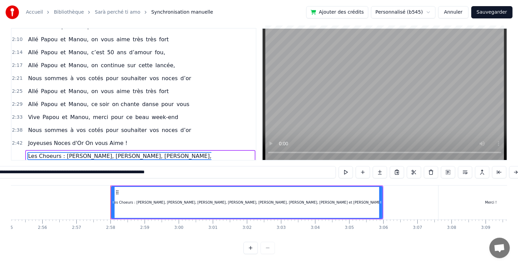
click at [13, 170] on input "**********" at bounding box center [140, 172] width 392 height 12
click at [167, 200] on div "Les Choeurs : [PERSON_NAME], [PERSON_NAME], [PERSON_NAME], [PERSON_NAME], [PERS…" at bounding box center [246, 202] width 269 height 5
click at [180, 200] on div "Les Choeurs : [PERSON_NAME], [PERSON_NAME], [PERSON_NAME], [PERSON_NAME], [PERS…" at bounding box center [246, 202] width 269 height 5
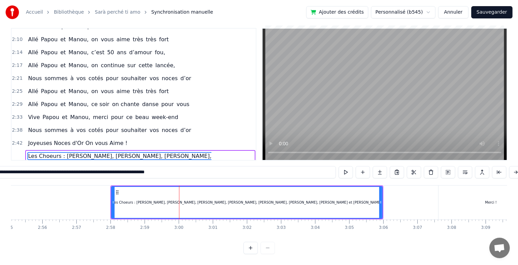
click at [21, 169] on input "**********" at bounding box center [140, 172] width 392 height 12
click at [46, 152] on span "Les Choeurs : [PERSON_NAME], [PERSON_NAME], [PERSON_NAME], [PERSON_NAME], [PERS…" at bounding box center [126, 164] width 199 height 24
click at [52, 152] on span "Les Choeurs : [PERSON_NAME], [PERSON_NAME], [PERSON_NAME], [PERSON_NAME], [PERS…" at bounding box center [126, 164] width 199 height 24
click at [53, 152] on span "Les Choeurs : [PERSON_NAME], [PERSON_NAME], [PERSON_NAME], [PERSON_NAME], [PERS…" at bounding box center [126, 164] width 199 height 24
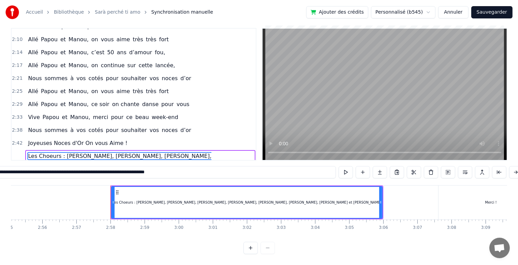
scroll to position [16, 0]
click at [97, 166] on input "**********" at bounding box center [140, 172] width 392 height 12
click at [206, 124] on div "2:38 Nous sommes à vos cotés pour souhaiter vos noces d’or" at bounding box center [134, 130] width 244 height 13
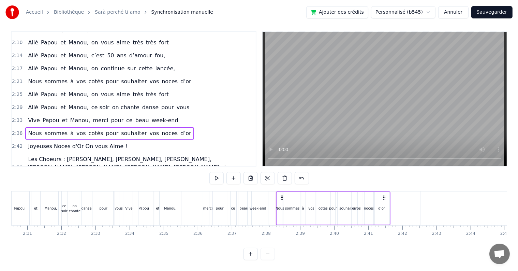
scroll to position [0, 5122]
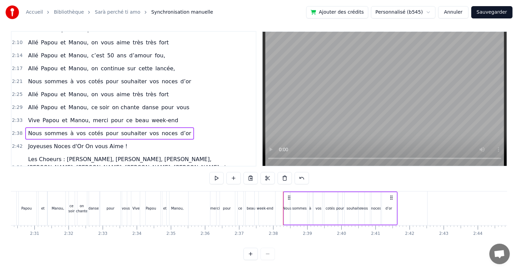
click at [39, 191] on div "et" at bounding box center [43, 208] width 10 height 34
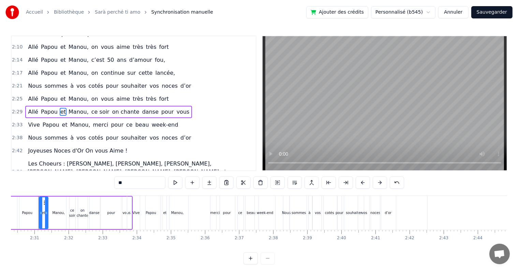
scroll to position [0, 5115]
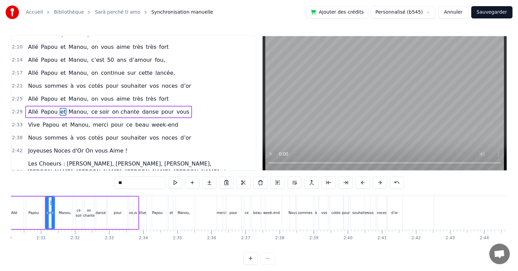
click at [139, 196] on div "Vive" at bounding box center [142, 213] width 19 height 34
type input "****"
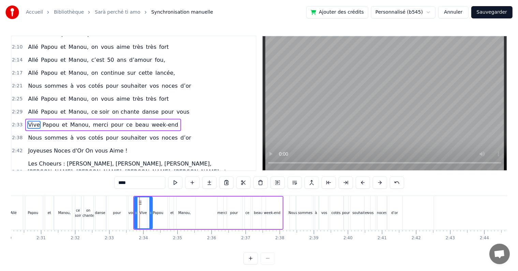
click at [24, 195] on div "0:17 Cinquante ans déjà 0:20 Et toujours main dans la main 0:22 Vous vous êtes …" at bounding box center [259, 149] width 496 height 229
click at [25, 195] on div "0:17 Cinquante ans déjà 0:20 Et toujours main dans la main 0:22 Vous vous êtes …" at bounding box center [259, 149] width 496 height 229
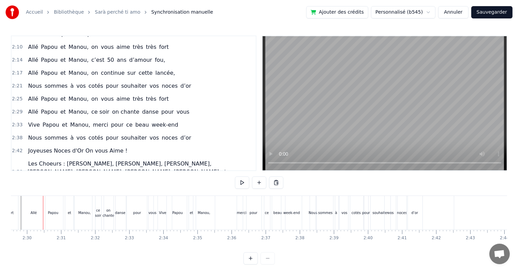
scroll to position [0, 5093]
click at [242, 183] on button at bounding box center [242, 182] width 14 height 12
click at [241, 182] on button at bounding box center [242, 182] width 14 height 12
click at [215, 180] on div "0:17 Cinquante ans déjà 0:20 Et toujours main dans la main 0:22 Vous vous êtes …" at bounding box center [259, 149] width 496 height 229
click at [244, 182] on button at bounding box center [242, 182] width 14 height 12
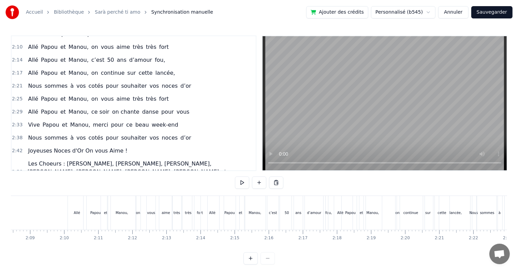
scroll to position [0, 4383]
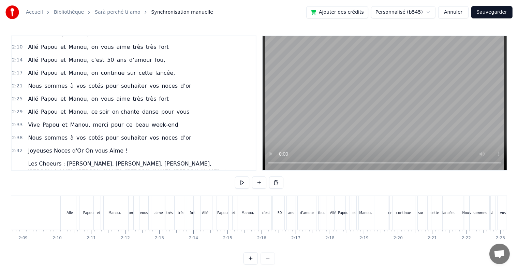
click at [308, 196] on div "d’amour" at bounding box center [307, 213] width 22 height 34
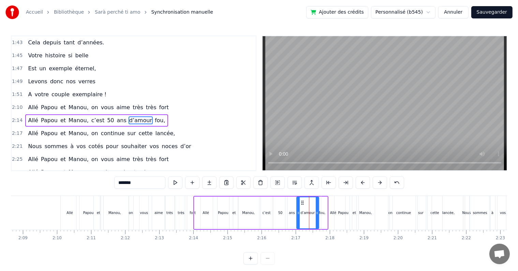
click at [328, 196] on div "Allé" at bounding box center [333, 213] width 25 height 34
type input "****"
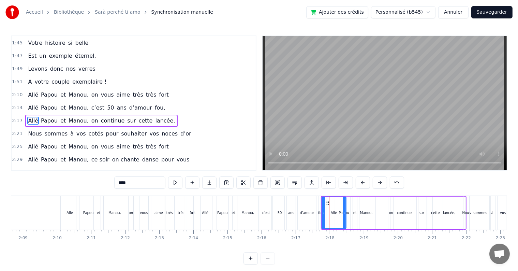
drag, startPoint x: 337, startPoint y: 195, endPoint x: 379, endPoint y: 199, distance: 42.1
click at [367, 197] on div "Allé Papou et [PERSON_NAME], on continue sur cette lancée," at bounding box center [394, 213] width 146 height 34
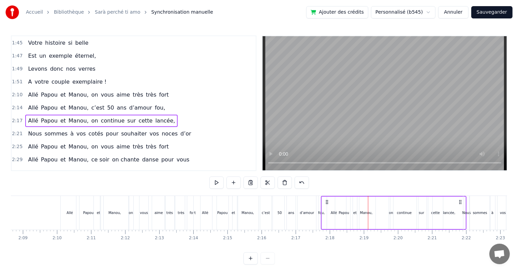
click at [467, 196] on div "Nous" at bounding box center [466, 213] width 7 height 34
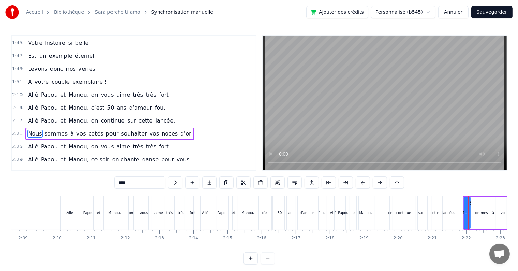
scroll to position [478, 0]
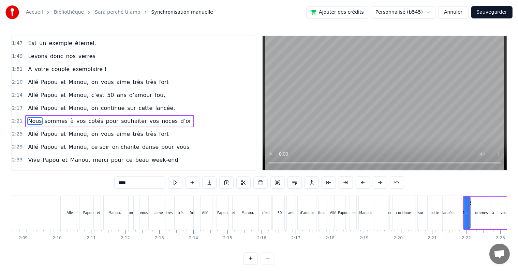
click at [466, 194] on div "0:17 Cinquante ans déjà 0:20 Et toujours main dans la main 0:22 Vous vous êtes …" at bounding box center [259, 149] width 496 height 229
click at [459, 194] on div "0:17 Cinquante ans déjà 0:20 Et toujours main dans la main 0:22 Vous vous êtes …" at bounding box center [259, 149] width 496 height 229
click at [458, 195] on div "0:17 Cinquante ans déjà 0:20 Et toujours main dans la main 0:22 Vous vous êtes …" at bounding box center [259, 149] width 496 height 229
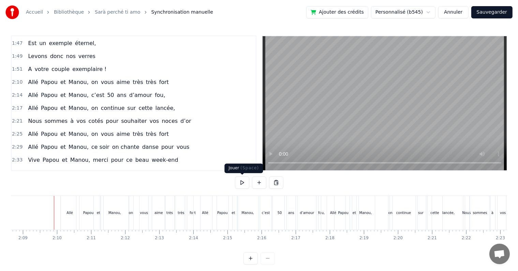
click at [239, 182] on button at bounding box center [242, 182] width 14 height 12
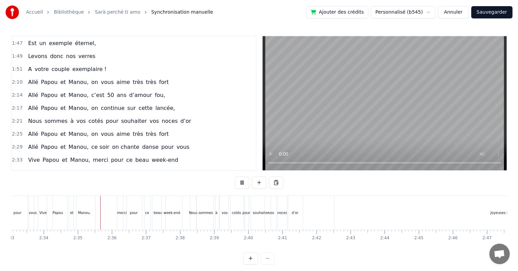
scroll to position [0, 5250]
click at [241, 182] on button at bounding box center [242, 182] width 14 height 12
click at [211, 213] on div "pour" at bounding box center [211, 212] width 8 height 5
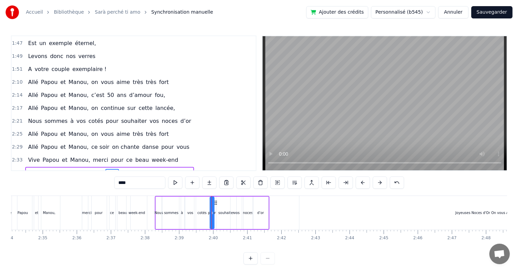
scroll to position [513, 0]
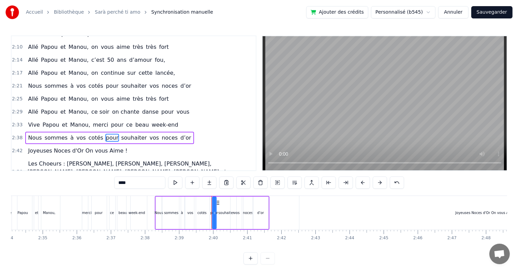
click at [216, 204] on icon at bounding box center [217, 202] width 5 height 5
drag, startPoint x: 213, startPoint y: 205, endPoint x: 218, endPoint y: 206, distance: 5.2
click at [218, 206] on div at bounding box center [219, 212] width 3 height 31
click at [213, 200] on icon at bounding box center [214, 202] width 5 height 5
click at [151, 195] on div "0:17 Cinquante ans déjà 0:20 Et toujours main dans la main 0:22 Vous vous êtes …" at bounding box center [259, 149] width 496 height 229
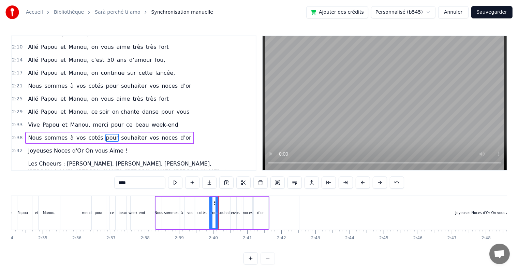
click at [148, 196] on div "Vive Papou et [PERSON_NAME], merci pour ce beau week-end" at bounding box center [74, 213] width 150 height 34
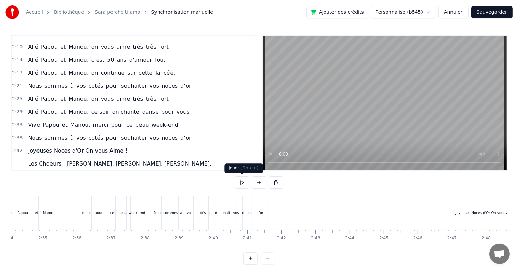
click at [243, 180] on button at bounding box center [242, 182] width 14 height 12
click at [241, 181] on button at bounding box center [242, 182] width 14 height 12
click at [213, 205] on div "pour" at bounding box center [213, 213] width 9 height 34
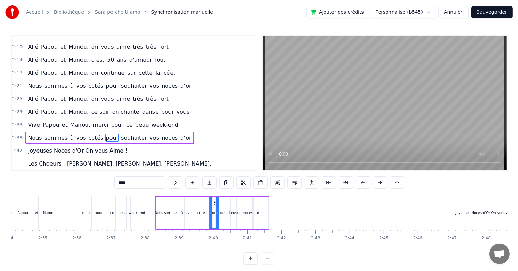
click at [160, 213] on div "Nous" at bounding box center [158, 212] width 9 height 5
click at [162, 202] on div at bounding box center [161, 212] width 3 height 31
click at [203, 204] on div "cotés" at bounding box center [201, 212] width 15 height 32
click at [206, 203] on div "cotés" at bounding box center [202, 212] width 14 height 31
click at [209, 203] on div at bounding box center [209, 212] width 3 height 31
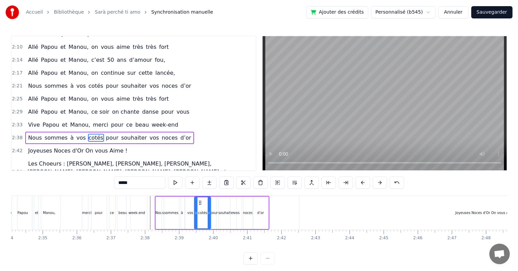
click at [213, 203] on div "pour" at bounding box center [213, 212] width 9 height 32
click at [218, 204] on div at bounding box center [219, 212] width 3 height 31
click at [226, 208] on div "souhaiter" at bounding box center [226, 212] width 20 height 32
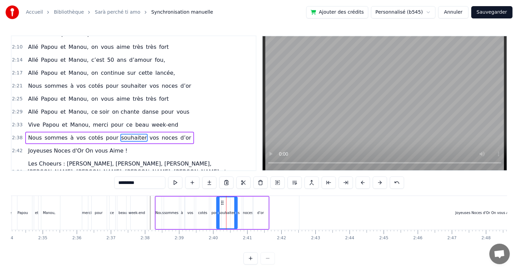
click at [236, 204] on div at bounding box center [235, 212] width 3 height 31
click at [239, 204] on div "vos" at bounding box center [236, 212] width 13 height 32
type input "***"
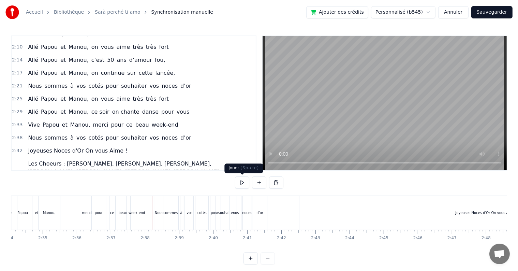
click at [239, 186] on button at bounding box center [242, 182] width 14 height 12
click at [240, 184] on button at bounding box center [242, 182] width 14 height 12
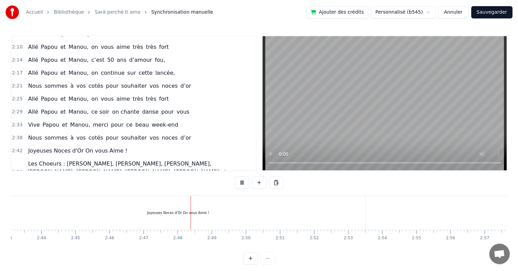
scroll to position [0, 5685]
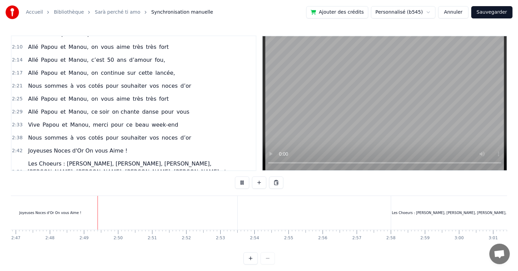
click at [239, 183] on button at bounding box center [242, 182] width 14 height 12
click at [260, 184] on button at bounding box center [259, 182] width 14 height 12
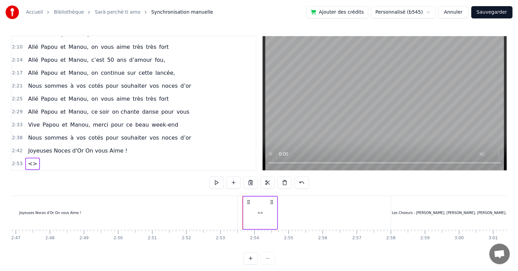
click at [30, 159] on span "<>" at bounding box center [32, 163] width 11 height 8
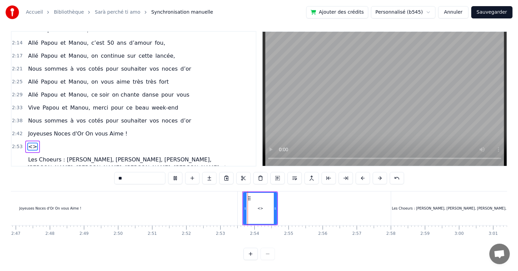
scroll to position [10, 0]
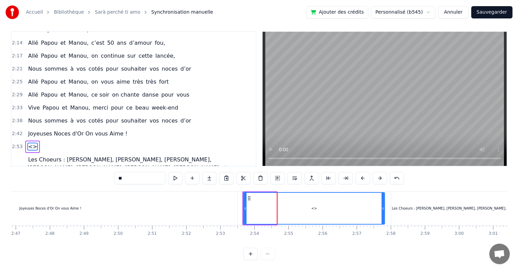
drag, startPoint x: 276, startPoint y: 201, endPoint x: 383, endPoint y: 197, distance: 107.8
click at [383, 197] on div at bounding box center [382, 208] width 3 height 31
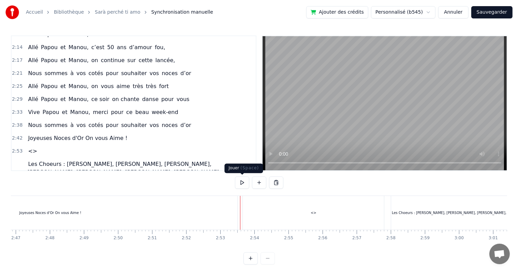
click at [239, 182] on button at bounding box center [242, 182] width 14 height 12
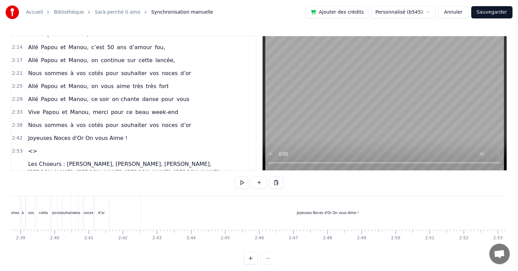
scroll to position [0, 5411]
click at [259, 183] on button at bounding box center [259, 182] width 14 height 12
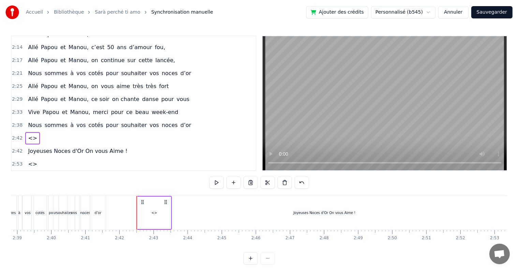
click at [30, 134] on span "<>" at bounding box center [32, 138] width 11 height 8
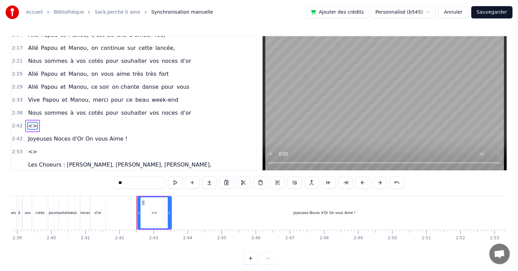
click at [30, 122] on span "<>" at bounding box center [32, 126] width 11 height 8
click at [132, 183] on input "**" at bounding box center [139, 182] width 51 height 12
type input "*"
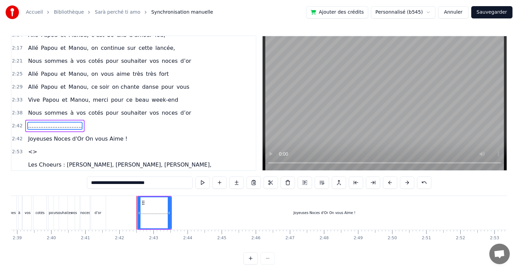
click at [30, 148] on span "<>" at bounding box center [32, 152] width 11 height 8
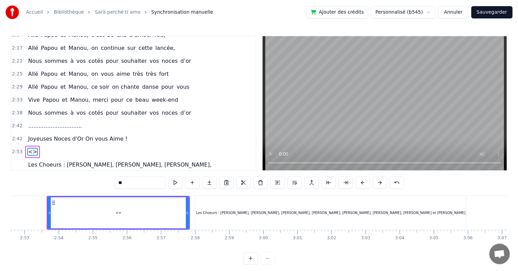
scroll to position [0, 5882]
drag, startPoint x: 131, startPoint y: 182, endPoint x: 108, endPoint y: 178, distance: 22.9
click at [108, 181] on div "0:17 Cinquante ans déjà 0:20 Et toujours main dans la main 0:22 Vous vous êtes …" at bounding box center [259, 149] width 496 height 229
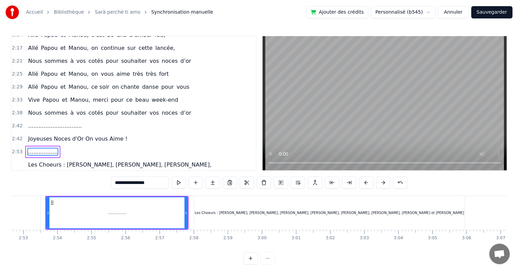
type input "**********"
click at [65, 119] on div "2:42 ..............................." at bounding box center [134, 125] width 244 height 13
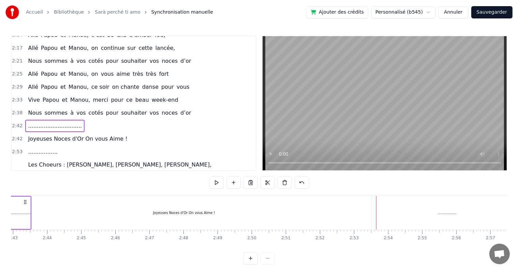
scroll to position [0, 5503]
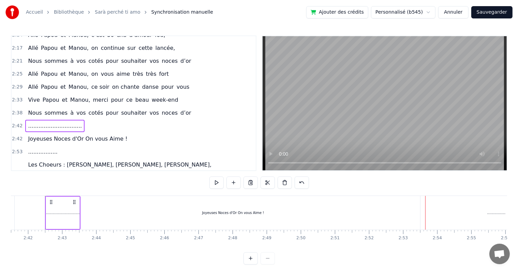
click at [49, 122] on span "..............................." at bounding box center [54, 126] width 55 height 8
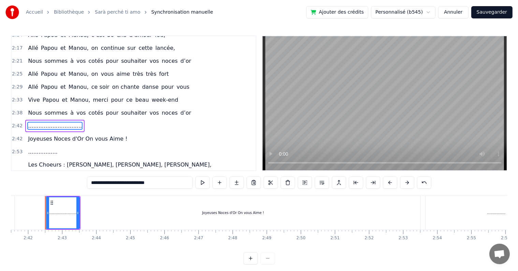
drag, startPoint x: 127, startPoint y: 184, endPoint x: 110, endPoint y: 183, distance: 17.1
click at [109, 183] on input "**********" at bounding box center [140, 182] width 106 height 12
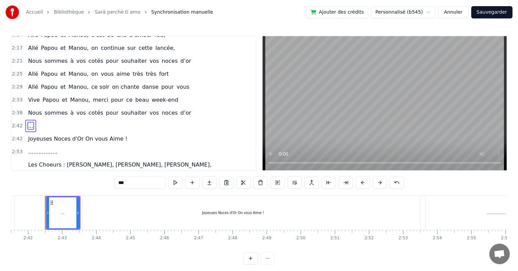
click at [41, 148] on span "................." at bounding box center [42, 152] width 31 height 8
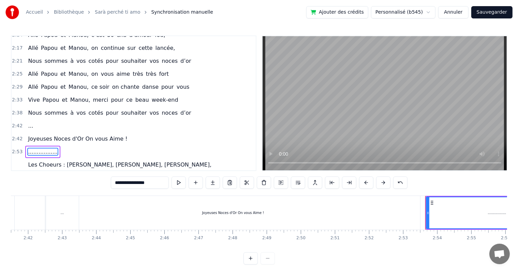
click at [138, 184] on input "**********" at bounding box center [140, 182] width 58 height 12
type input "*"
click at [90, 187] on div "0:17 Cinquante ans déjà 0:20 Et toujours main dans la main 0:22 Vous vous êtes …" at bounding box center [259, 149] width 496 height 229
click at [82, 215] on div "Joyeuses Noces d'Or On vous Aime !" at bounding box center [233, 213] width 374 height 34
type input "**********"
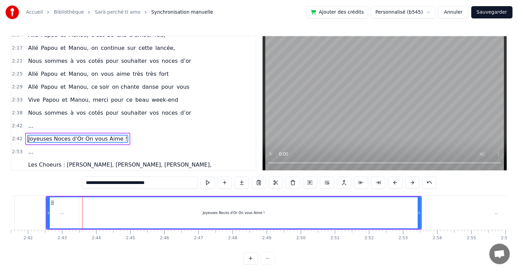
click at [70, 213] on div "Joyeuses Noces d'Or On vous Aime !" at bounding box center [233, 212] width 373 height 31
click at [52, 201] on icon at bounding box center [52, 202] width 5 height 5
click at [50, 201] on icon at bounding box center [52, 202] width 5 height 5
click at [25, 120] on div "..." at bounding box center [30, 126] width 11 height 12
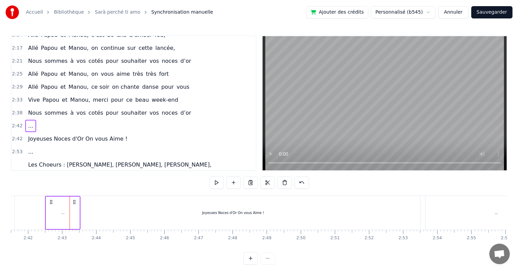
click at [17, 122] on span "2:42" at bounding box center [17, 125] width 11 height 7
click at [74, 202] on div "Joyeuses Noces d'Or On vous Aime !" at bounding box center [233, 213] width 374 height 34
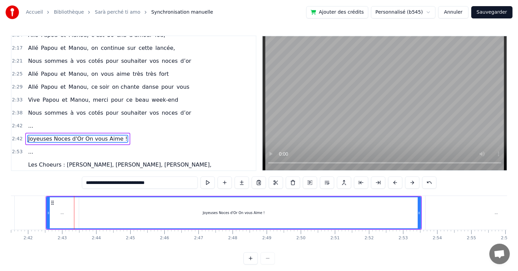
click at [19, 122] on span "2:42" at bounding box center [17, 125] width 11 height 7
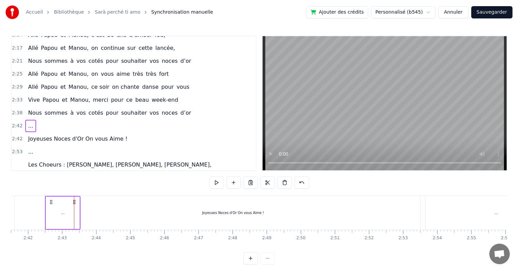
click at [14, 122] on span "2:42" at bounding box center [17, 125] width 11 height 7
drag, startPoint x: 49, startPoint y: 201, endPoint x: 55, endPoint y: 202, distance: 5.2
click at [58, 202] on div "Joyeuses Noces d'Or On vous Aime !" at bounding box center [233, 213] width 374 height 34
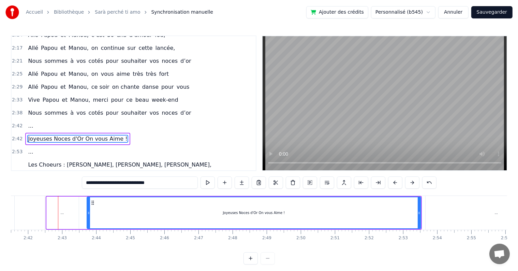
drag, startPoint x: 47, startPoint y: 212, endPoint x: 88, endPoint y: 210, distance: 40.3
click at [88, 210] on icon at bounding box center [88, 212] width 3 height 5
click at [65, 209] on div "..." at bounding box center [61, 213] width 33 height 34
type input "***"
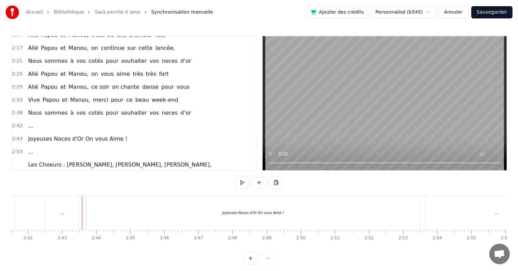
click at [87, 209] on div "Joyeuses Noces d'Or On vous Aime !" at bounding box center [253, 213] width 334 height 34
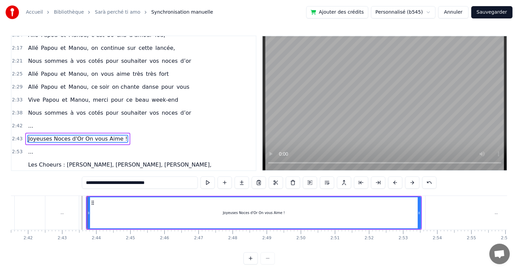
click at [71, 211] on div "..." at bounding box center [61, 213] width 33 height 34
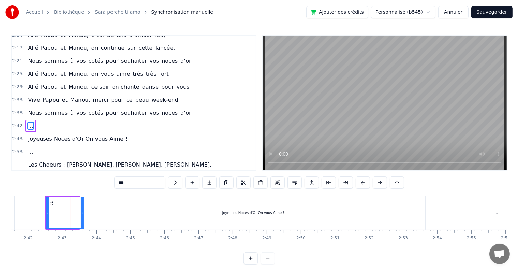
drag, startPoint x: 77, startPoint y: 213, endPoint x: 81, endPoint y: 213, distance: 4.8
click at [81, 213] on icon at bounding box center [82, 212] width 3 height 5
click at [88, 211] on div "Joyeuses Noces d'Or On vous Aime !" at bounding box center [253, 213] width 334 height 34
type input "**********"
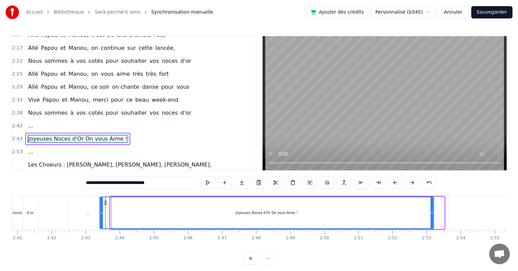
scroll to position [0, 5477]
drag, startPoint x: 92, startPoint y: 201, endPoint x: 122, endPoint y: 203, distance: 30.0
click at [122, 203] on icon at bounding box center [122, 202] width 5 height 5
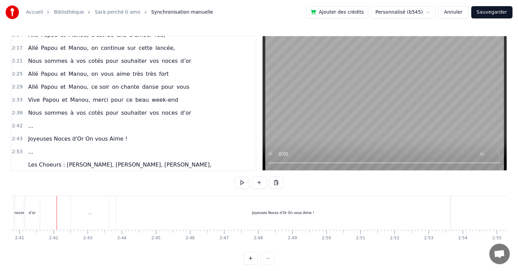
click at [243, 181] on button at bounding box center [242, 182] width 14 height 12
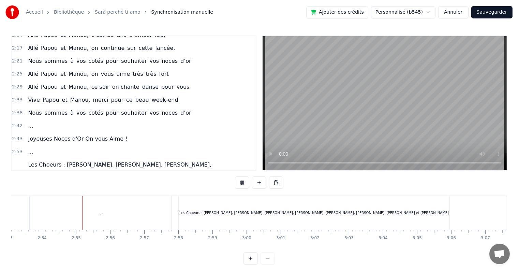
scroll to position [0, 5911]
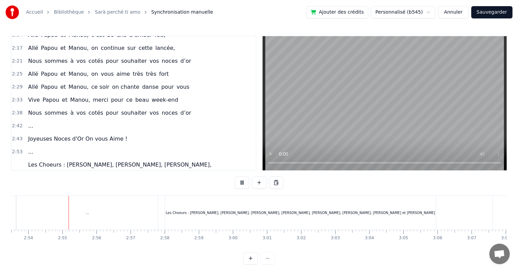
click at [243, 181] on button at bounding box center [242, 182] width 14 height 12
click at [107, 221] on div "..." at bounding box center [87, 213] width 141 height 34
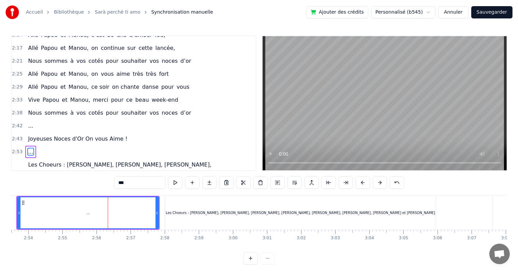
click at [184, 204] on div "Les Choeurs : [PERSON_NAME], [PERSON_NAME], [PERSON_NAME], [PERSON_NAME], [PERS…" at bounding box center [300, 213] width 271 height 34
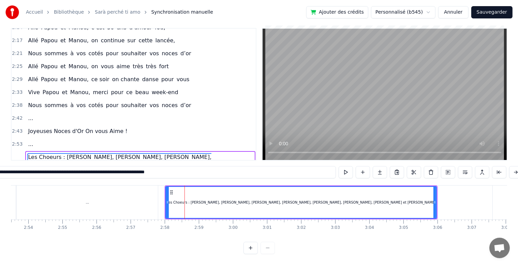
scroll to position [15, 0]
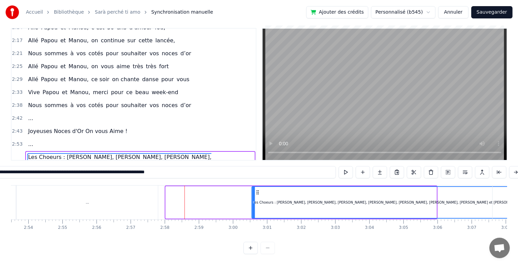
drag, startPoint x: 170, startPoint y: 187, endPoint x: 257, endPoint y: 190, distance: 86.3
click at [257, 190] on div "Les Choeurs : [PERSON_NAME], [PERSON_NAME], [PERSON_NAME], [PERSON_NAME], [PERS…" at bounding box center [387, 202] width 270 height 31
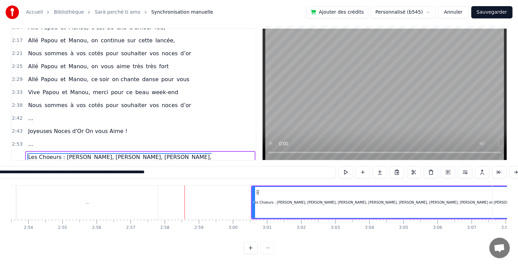
drag, startPoint x: 138, startPoint y: 208, endPoint x: 140, endPoint y: 205, distance: 3.6
click at [138, 208] on div "..." at bounding box center [87, 202] width 141 height 34
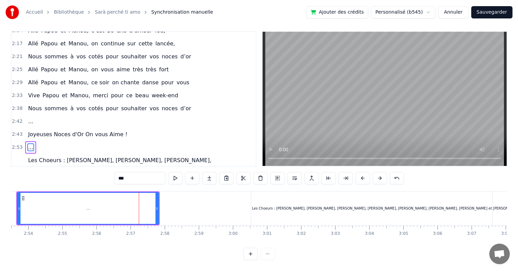
scroll to position [0, 0]
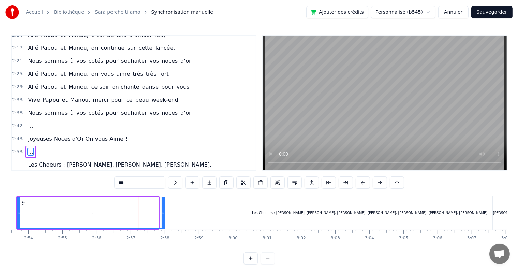
drag, startPoint x: 157, startPoint y: 211, endPoint x: 163, endPoint y: 213, distance: 6.3
click at [163, 213] on icon at bounding box center [163, 212] width 3 height 5
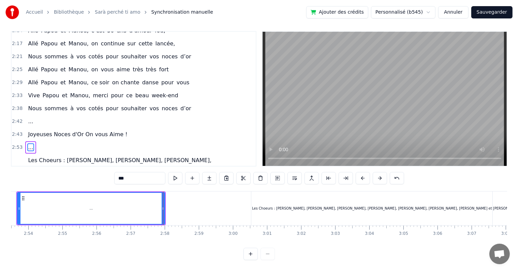
scroll to position [10, 0]
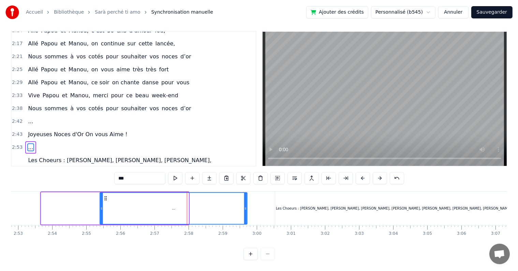
drag, startPoint x: 22, startPoint y: 192, endPoint x: 100, endPoint y: 198, distance: 77.6
click at [100, 198] on div "..." at bounding box center [173, 208] width 147 height 31
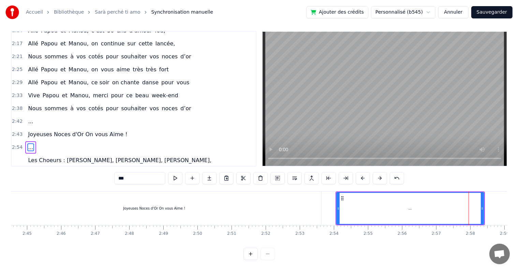
scroll to position [0, 5610]
click at [296, 205] on div "Joyeuses Noces d'Or On vous Aime !" at bounding box center [151, 208] width 334 height 34
type input "**********"
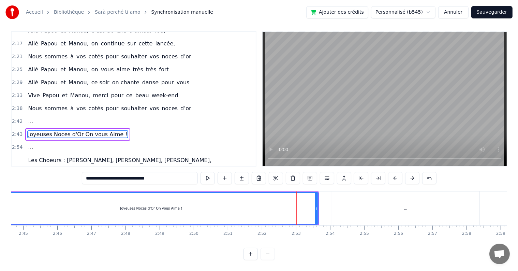
scroll to position [0, 0]
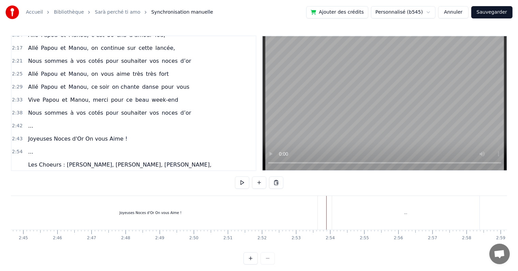
click at [336, 203] on div "..." at bounding box center [405, 213] width 147 height 34
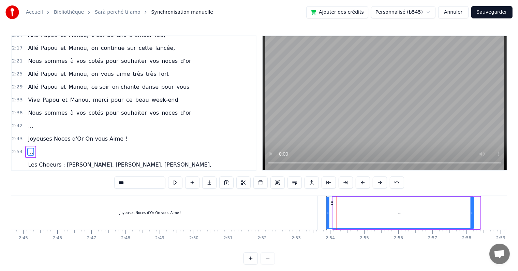
drag, startPoint x: 337, startPoint y: 201, endPoint x: 331, endPoint y: 200, distance: 6.6
click at [331, 200] on icon at bounding box center [331, 202] width 5 height 5
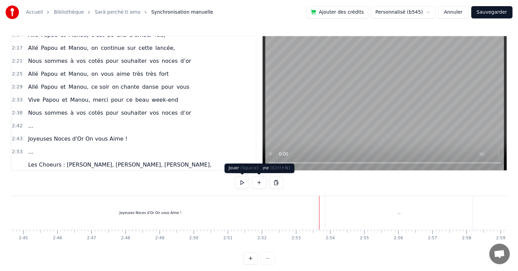
click at [239, 181] on button at bounding box center [242, 182] width 14 height 12
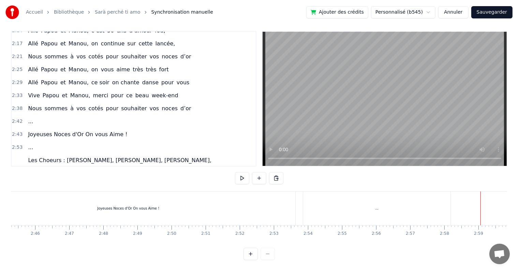
scroll to position [0, 5628]
click at [323, 204] on div "..." at bounding box center [380, 208] width 147 height 34
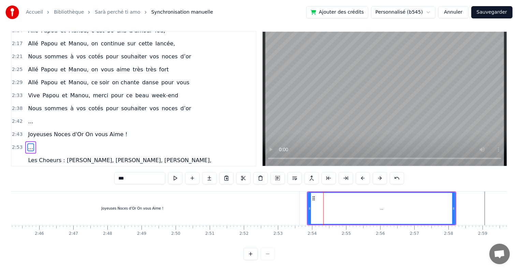
scroll to position [0, 0]
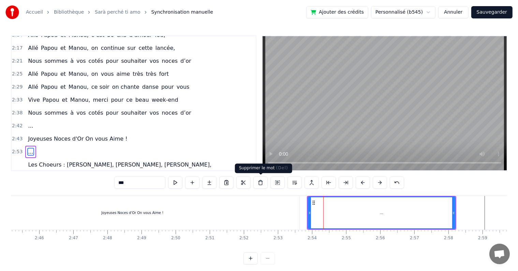
click at [262, 181] on button at bounding box center [260, 182] width 14 height 12
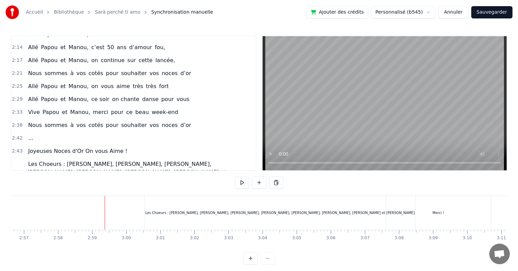
scroll to position [0, 6028]
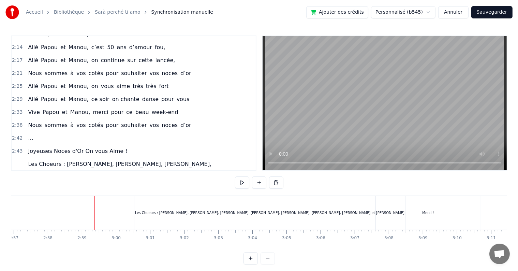
click at [156, 202] on div "Les Choeurs : [PERSON_NAME], [PERSON_NAME], [PERSON_NAME], [PERSON_NAME], [PERS…" at bounding box center [269, 213] width 271 height 34
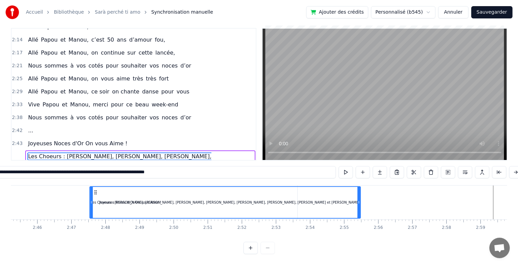
scroll to position [0, 5626]
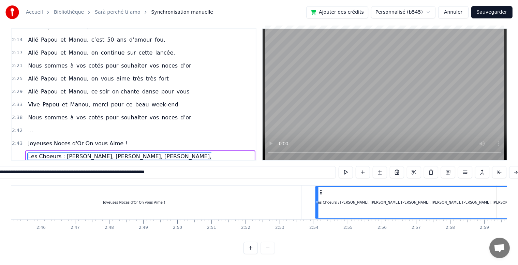
drag, startPoint x: 140, startPoint y: 188, endPoint x: 242, endPoint y: 197, distance: 102.0
click at [320, 194] on div "Les Choeurs : [PERSON_NAME], [PERSON_NAME], [PERSON_NAME], [PERSON_NAME], [PERS…" at bounding box center [451, 202] width 270 height 31
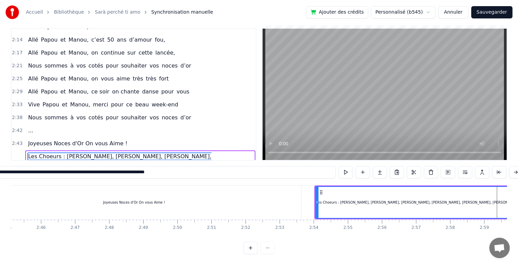
click at [224, 198] on div "Joyeuses Noces d'Or On vous Aime !" at bounding box center [134, 202] width 334 height 34
type input "**********"
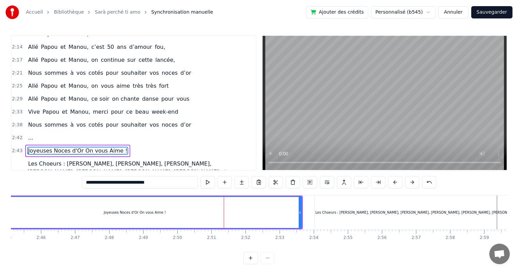
scroll to position [0, 0]
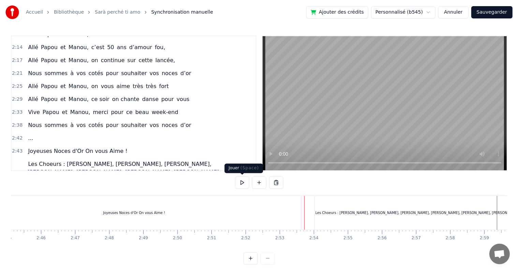
click at [243, 182] on button at bounding box center [242, 182] width 14 height 12
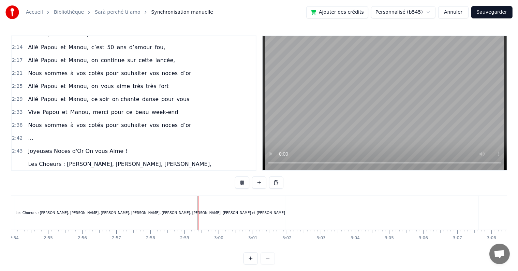
scroll to position [0, 6028]
click at [241, 182] on button at bounding box center [242, 182] width 14 height 12
click at [392, 200] on div "Merci !" at bounding box center [427, 213] width 105 height 34
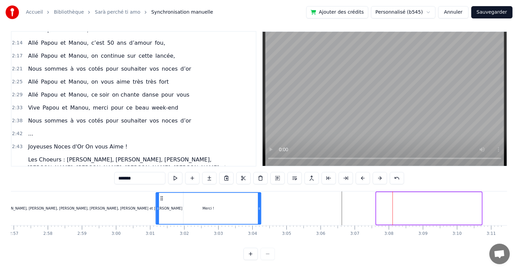
drag, startPoint x: 382, startPoint y: 191, endPoint x: 169, endPoint y: 197, distance: 212.7
click at [162, 201] on div "Merci !" at bounding box center [208, 208] width 104 height 31
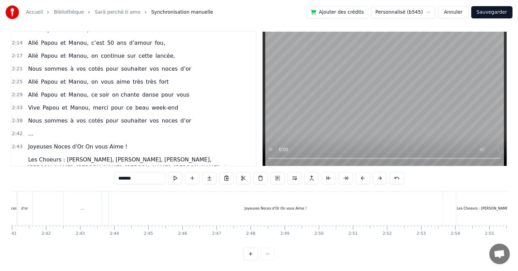
scroll to position [0, 5389]
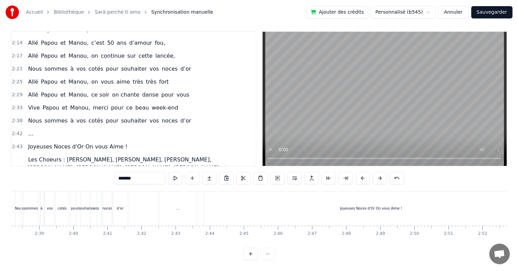
click at [198, 191] on div "..." at bounding box center [178, 208] width 40 height 34
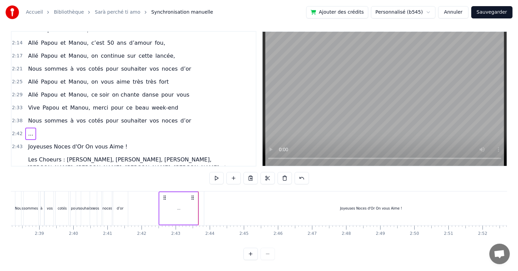
click at [202, 185] on div "0:17 Cinquante ans déjà 0:20 Et toujours main dans la main 0:22 Vous vous êtes …" at bounding box center [259, 145] width 496 height 229
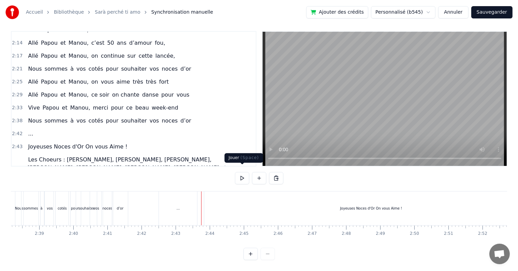
click at [240, 173] on button at bounding box center [242, 178] width 14 height 12
click at [243, 172] on button at bounding box center [242, 178] width 14 height 12
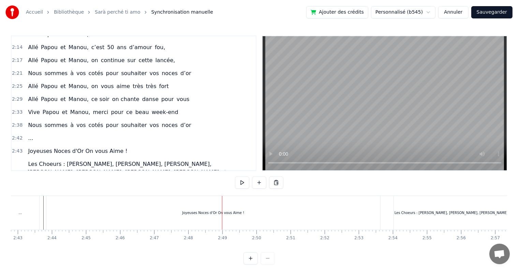
scroll to position [0, 5588]
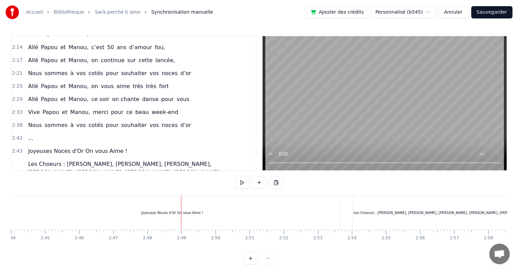
click at [428, 222] on div "Les Choeurs : [PERSON_NAME], [PERSON_NAME], [PERSON_NAME], [PERSON_NAME], [PERS…" at bounding box center [488, 213] width 271 height 34
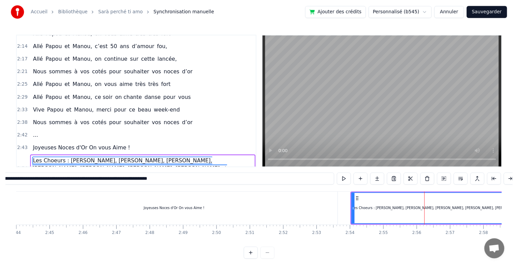
scroll to position [15, 0]
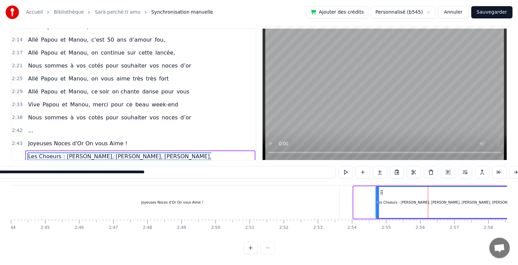
drag, startPoint x: 357, startPoint y: 187, endPoint x: 379, endPoint y: 192, distance: 22.7
click at [379, 192] on div "Les Choeurs : [PERSON_NAME], [PERSON_NAME], [PERSON_NAME], [PERSON_NAME], [PERS…" at bounding box center [511, 202] width 270 height 31
click at [346, 168] on button at bounding box center [345, 172] width 14 height 12
drag, startPoint x: 439, startPoint y: 239, endPoint x: 429, endPoint y: 239, distance: 10.2
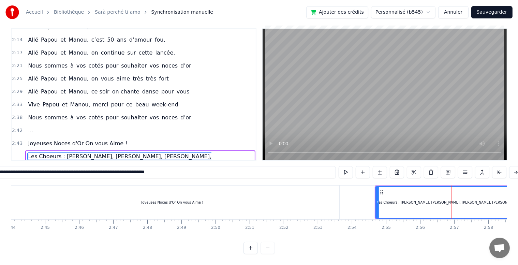
click at [429, 239] on div "0:17 Cinquante ans déjà 0:20 Et toujours main dans la main 0:22 Vous vous êtes …" at bounding box center [259, 141] width 496 height 226
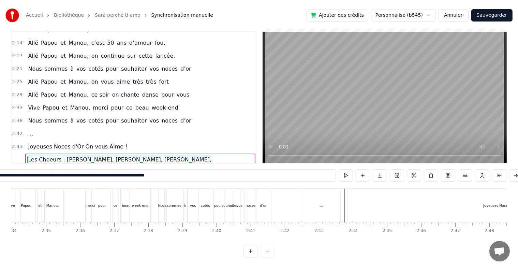
scroll to position [10, 0]
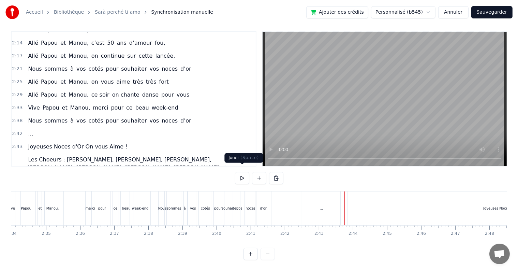
click at [241, 175] on button at bounding box center [242, 178] width 14 height 12
click at [244, 172] on button at bounding box center [242, 178] width 14 height 12
click at [185, 182] on div "3:01 Merci !" at bounding box center [134, 188] width 244 height 13
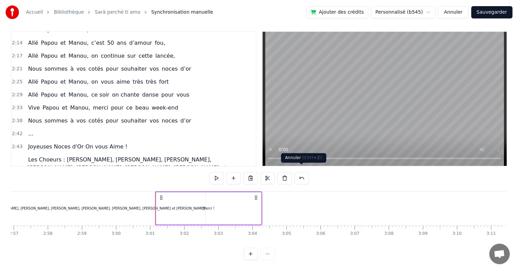
scroll to position [0, 6028]
click at [305, 173] on button at bounding box center [301, 178] width 14 height 12
click at [295, 173] on button at bounding box center [293, 178] width 14 height 12
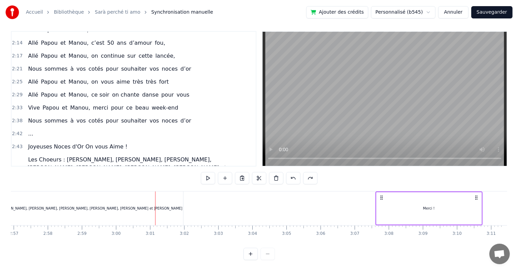
click at [294, 172] on button at bounding box center [293, 178] width 14 height 12
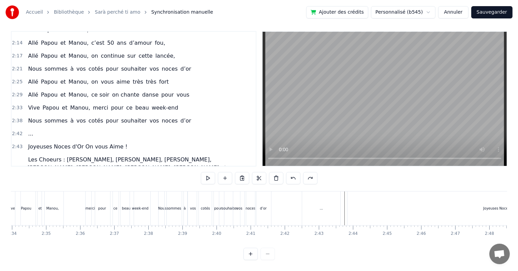
scroll to position [0, 5239]
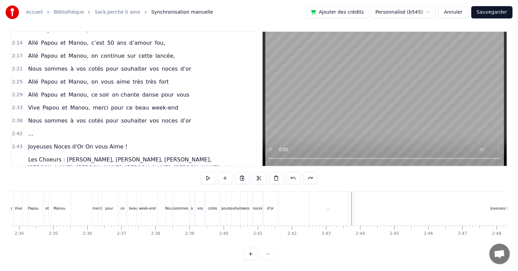
click at [244, 172] on button at bounding box center [242, 178] width 14 height 12
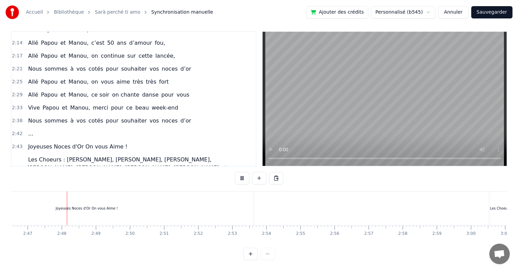
scroll to position [0, 5674]
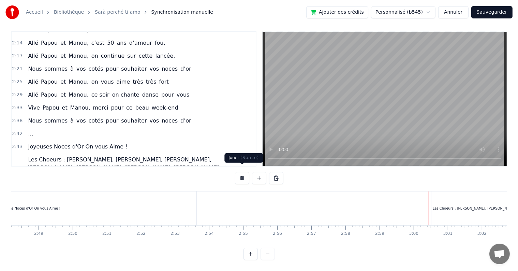
click at [241, 173] on button at bounding box center [242, 178] width 14 height 12
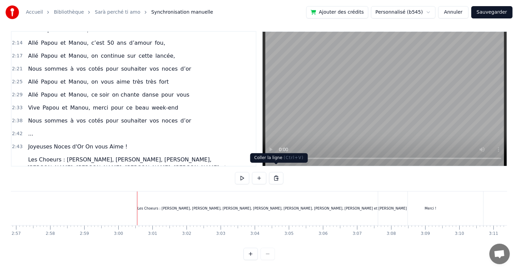
scroll to position [0, 6028]
click at [357, 201] on div "Les Choeurs : [PERSON_NAME], [PERSON_NAME], [PERSON_NAME], [PERSON_NAME], [PERS…" at bounding box center [269, 208] width 271 height 34
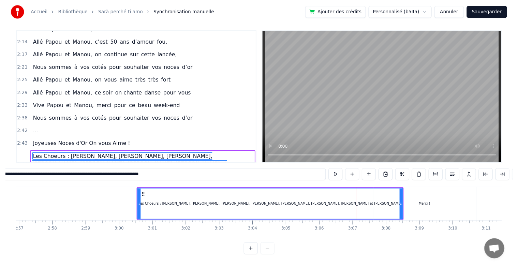
scroll to position [15, 0]
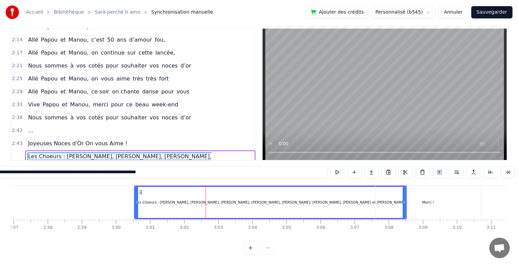
drag, startPoint x: 404, startPoint y: 198, endPoint x: 382, endPoint y: 199, distance: 21.8
click at [382, 199] on div "Merci !" at bounding box center [427, 202] width 105 height 34
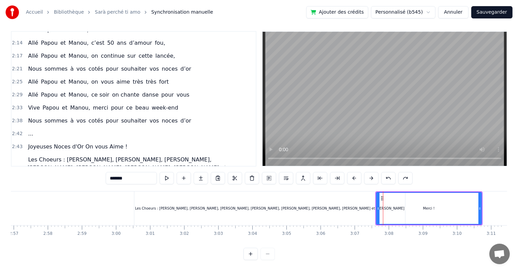
click at [313, 205] on div "Les Choeurs : [PERSON_NAME], [PERSON_NAME], [PERSON_NAME], [PERSON_NAME], [PERS…" at bounding box center [269, 207] width 269 height 5
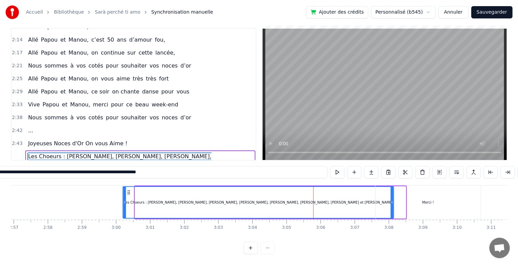
drag, startPoint x: 140, startPoint y: 188, endPoint x: 128, endPoint y: 187, distance: 12.0
click at [128, 189] on icon at bounding box center [128, 191] width 5 height 5
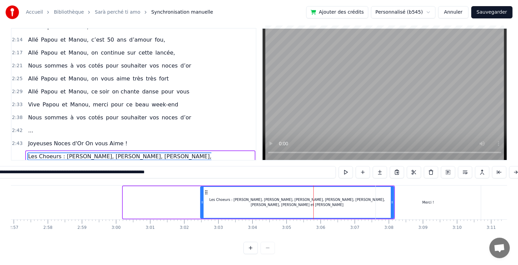
drag, startPoint x: 123, startPoint y: 199, endPoint x: 201, endPoint y: 201, distance: 77.4
click at [201, 201] on div at bounding box center [202, 202] width 3 height 31
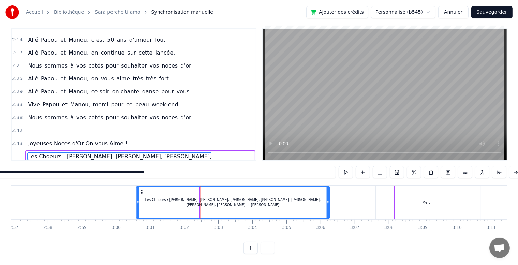
drag, startPoint x: 204, startPoint y: 188, endPoint x: 145, endPoint y: 198, distance: 60.4
click at [140, 199] on div "Les Choeurs : [PERSON_NAME], [PERSON_NAME], [PERSON_NAME], [PERSON_NAME], [PERS…" at bounding box center [233, 202] width 193 height 31
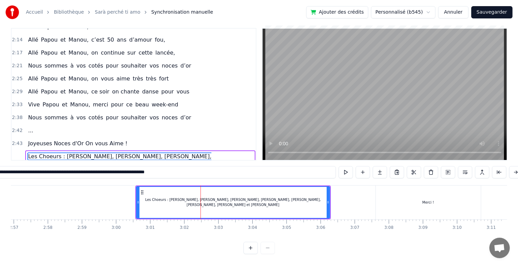
click at [384, 195] on div "Merci !" at bounding box center [427, 202] width 105 height 34
type input "*******"
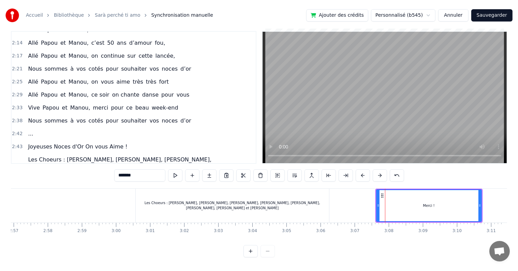
scroll to position [10, 0]
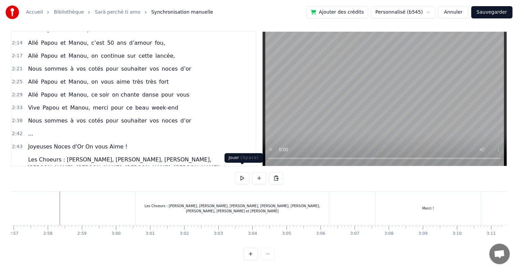
click at [239, 172] on button at bounding box center [242, 178] width 14 height 12
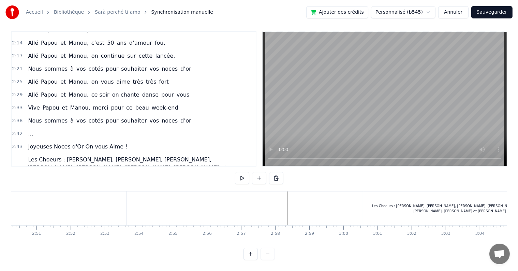
scroll to position [0, 5757]
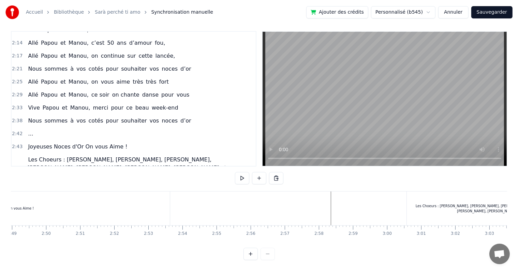
click at [416, 198] on div "Les Choeurs : [PERSON_NAME], [PERSON_NAME], [PERSON_NAME], [PERSON_NAME], [PERS…" at bounding box center [502, 208] width 193 height 34
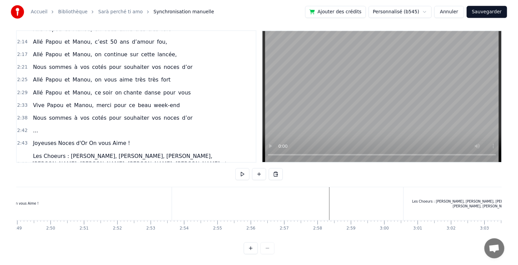
scroll to position [15, 0]
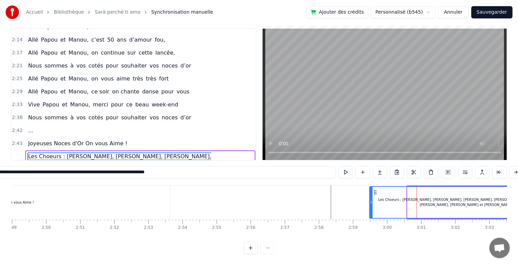
drag, startPoint x: 409, startPoint y: 188, endPoint x: 375, endPoint y: 193, distance: 34.8
click at [375, 192] on div "Les Choeurs : [PERSON_NAME], [PERSON_NAME], [PERSON_NAME], [PERSON_NAME], [PERS…" at bounding box center [466, 202] width 193 height 31
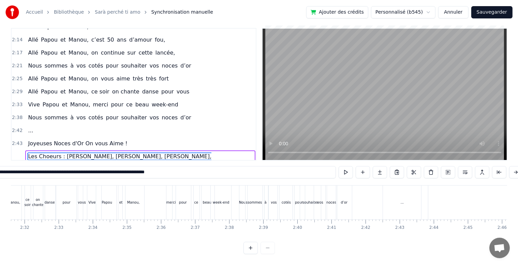
scroll to position [0, 5162]
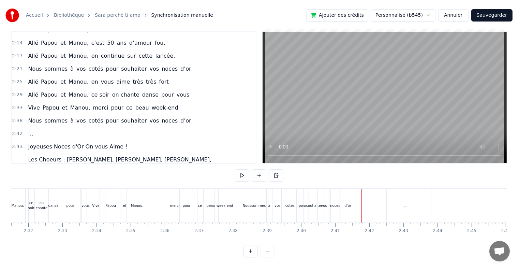
scroll to position [10, 0]
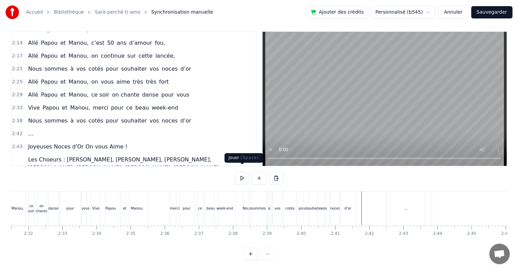
click at [243, 172] on button at bounding box center [242, 178] width 14 height 12
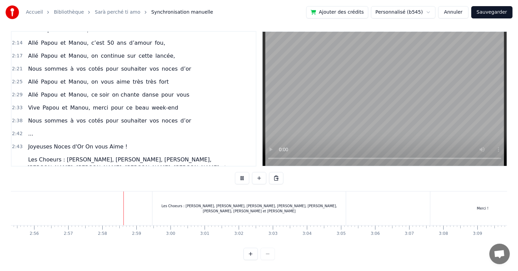
scroll to position [0, 6028]
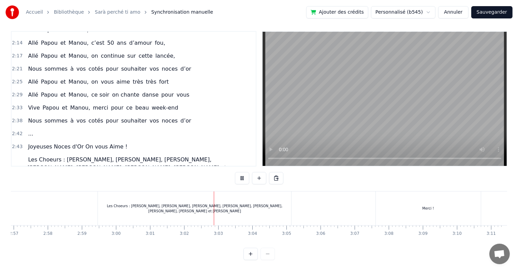
click at [486, 12] on button "Sauvegarder" at bounding box center [491, 12] width 41 height 12
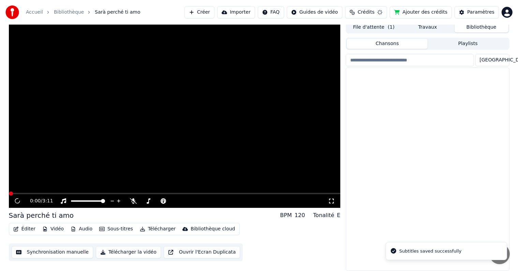
scroll to position [3, 0]
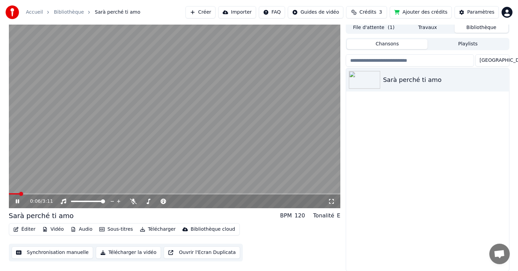
drag, startPoint x: 331, startPoint y: 202, endPoint x: 331, endPoint y: 210, distance: 8.2
click at [331, 202] on icon at bounding box center [331, 200] width 7 height 5
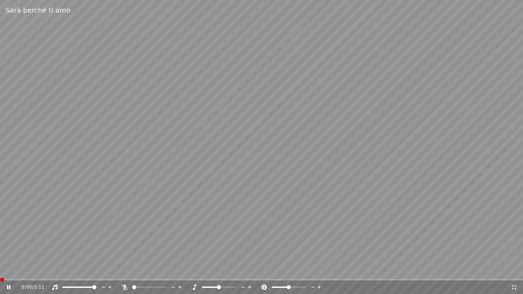
click at [0, 270] on span at bounding box center [0, 279] width 0 height 1
click at [9, 270] on div "0:00 / 3:11" at bounding box center [261, 288] width 523 height 14
drag, startPoint x: 10, startPoint y: 289, endPoint x: 10, endPoint y: 293, distance: 3.7
click at [10, 270] on div "0:01 / 3:11" at bounding box center [261, 288] width 523 height 14
click at [10, 270] on icon at bounding box center [8, 288] width 3 height 4
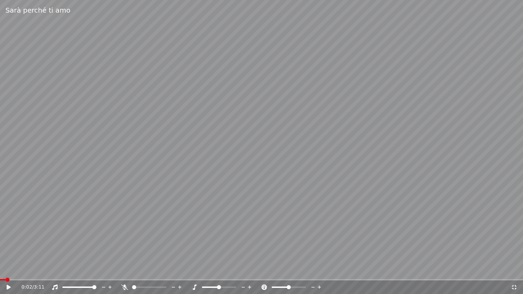
click at [5, 270] on div "0:02 / 3:11" at bounding box center [262, 287] width 518 height 7
click at [8, 270] on icon at bounding box center [13, 287] width 16 height 5
click at [0, 264] on video at bounding box center [261, 147] width 523 height 294
click at [10, 270] on div "0:02 / 3:11" at bounding box center [262, 287] width 518 height 7
click at [7, 270] on icon at bounding box center [9, 287] width 4 height 5
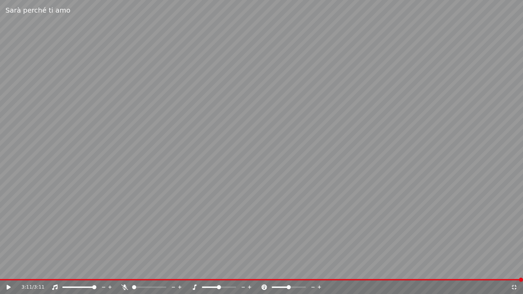
click at [5, 270] on div "3:11 / 3:11" at bounding box center [262, 287] width 518 height 7
click at [6, 270] on icon at bounding box center [13, 287] width 16 height 5
click at [517, 270] on div "3:11 / 3:11" at bounding box center [262, 287] width 518 height 7
click at [513, 270] on icon at bounding box center [514, 287] width 5 height 5
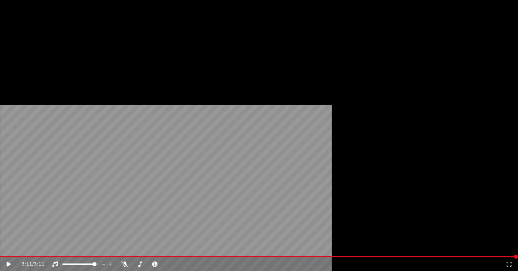
click at [149, 50] on button "Télécharger" at bounding box center [157, 46] width 41 height 10
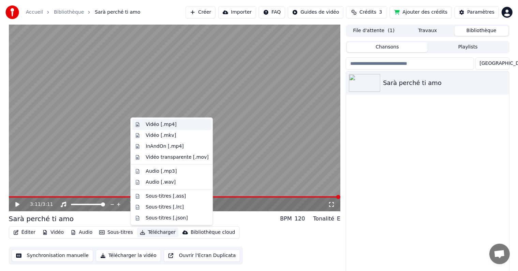
click at [168, 125] on div "Vidéo [.mp4]" at bounding box center [160, 124] width 31 height 7
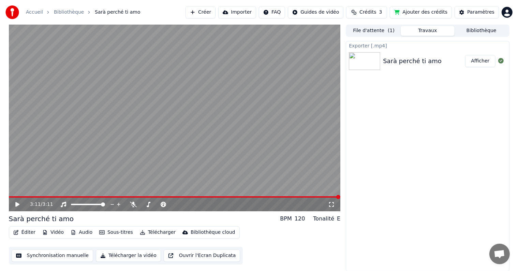
click at [476, 61] on button "Afficher" at bounding box center [480, 61] width 30 height 12
click at [400, 61] on div "Sarà perché ti amo" at bounding box center [412, 61] width 59 height 10
click at [79, 232] on button "Audio" at bounding box center [81, 232] width 27 height 10
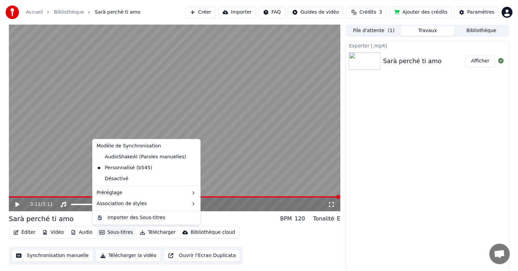
click at [359, 189] on div "Exporter [.mp4] Sarà perché ti amo Afficher" at bounding box center [426, 156] width 163 height 230
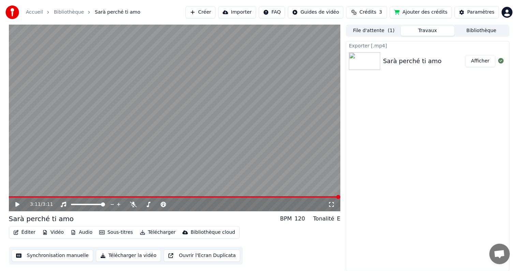
click at [509, 11] on html "Accueil Bibliothèque Sarà perché ti amo Créer Importer FAQ Guides de vidéo Créd…" at bounding box center [259, 135] width 518 height 271
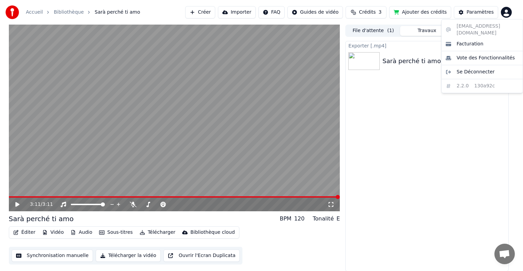
click at [467, 29] on div "[EMAIL_ADDRESS][DOMAIN_NAME] Facturation Vote des Fonctionnalités Se Déconnecte…" at bounding box center [483, 56] width 82 height 74
click at [488, 15] on html "Accueil Bibliothèque Sarà perché ti amo Créer Importer FAQ Guides de vidéo Créd…" at bounding box center [261, 135] width 523 height 271
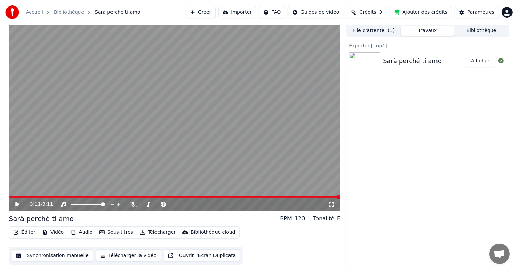
click at [488, 15] on div "Paramètres" at bounding box center [480, 12] width 27 height 7
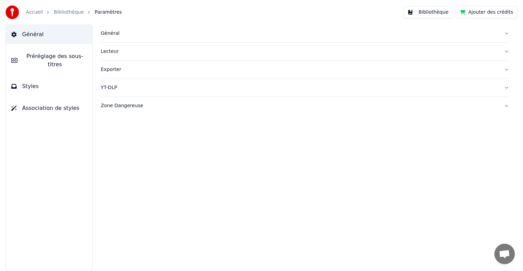
click at [24, 39] on button "Général" at bounding box center [49, 34] width 87 height 19
click at [14, 9] on img at bounding box center [12, 12] width 14 height 14
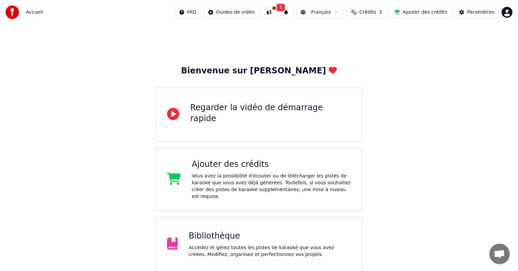
click at [276, 11] on button at bounding box center [269, 12] width 14 height 12
click at [410, 85] on div "Bienvenue sur Youka Regarder la vidéo de démarrage rapide Ajouter des crédits V…" at bounding box center [259, 179] width 518 height 309
click at [231, 244] on div "Accédez et gérez toutes les pistes de karaoké que vous avez créées. Modifiez, o…" at bounding box center [269, 251] width 162 height 14
